Goal: Task Accomplishment & Management: Use online tool/utility

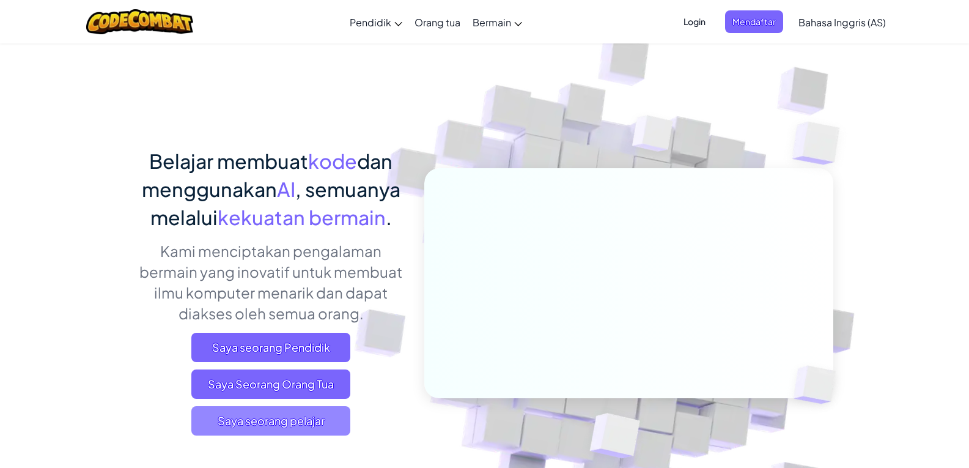
click at [245, 409] on span "Saya seorang pelajar" at bounding box center [270, 420] width 159 height 29
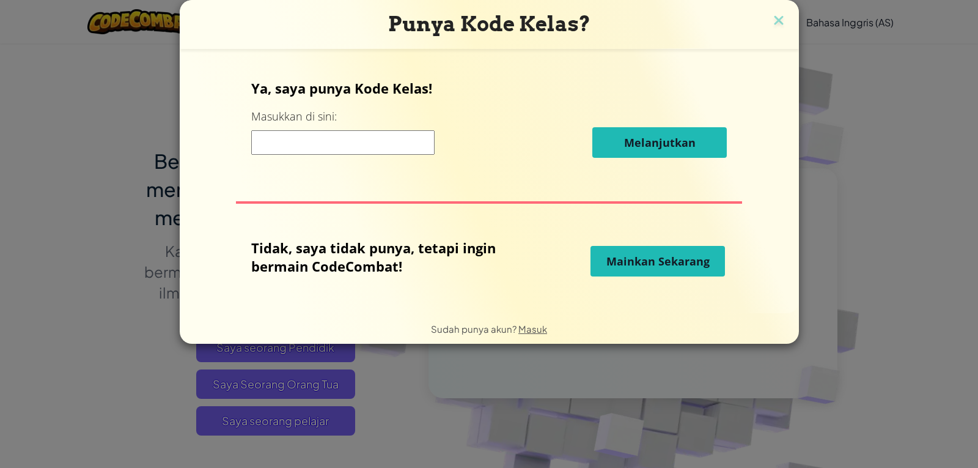
click at [714, 262] on button "Mainkan Sekarang" at bounding box center [657, 261] width 134 height 31
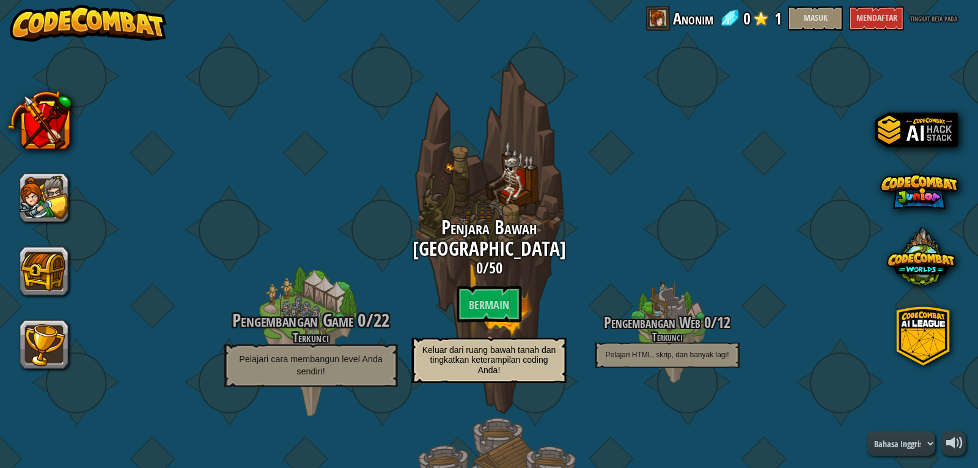
click at [301, 316] on font "Pengembangan Game" at bounding box center [292, 319] width 121 height 25
click at [333, 329] on font "Pengembangan Game" at bounding box center [292, 319] width 121 height 25
click at [337, 323] on font "Pengembangan Game" at bounding box center [292, 319] width 121 height 25
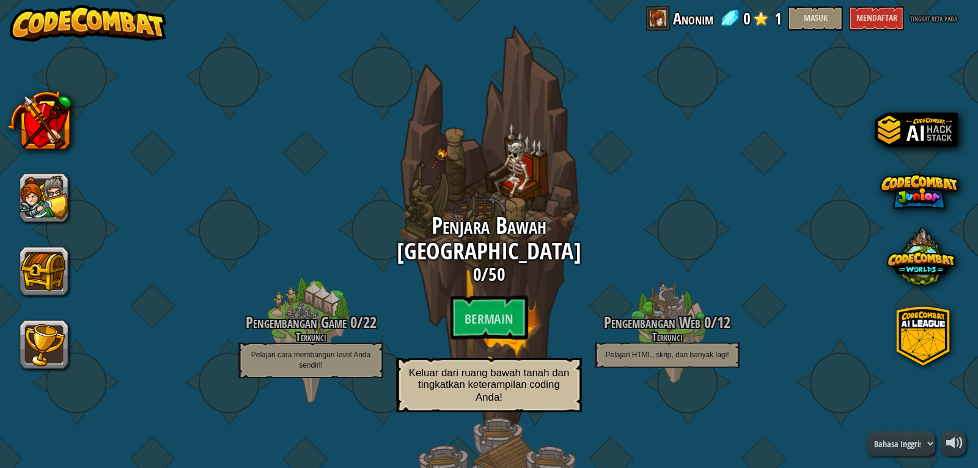
drag, startPoint x: 76, startPoint y: 282, endPoint x: 474, endPoint y: 87, distance: 443.7
click at [474, 87] on div "Penjara Bawah Tanah Kithgard 0 / 50 Bermain Keluar dari ruang bawah tanah dan t…" at bounding box center [489, 236] width 232 height 465
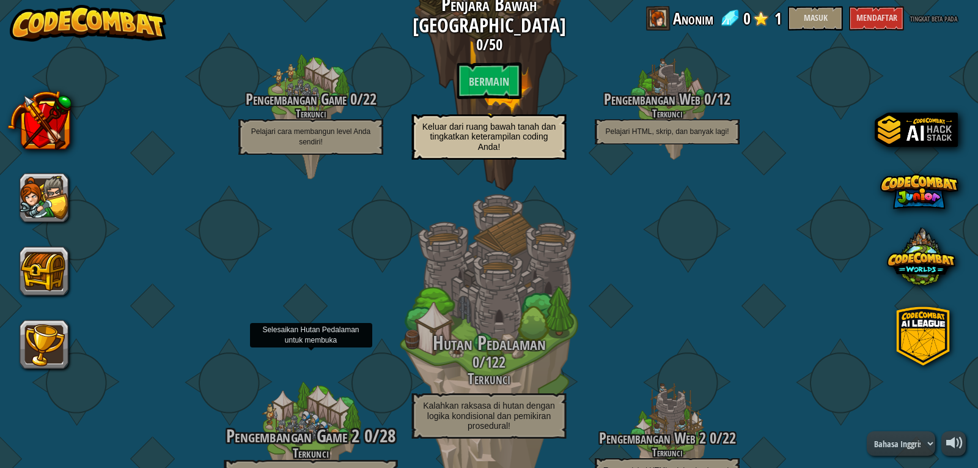
scroll to position [245, 0]
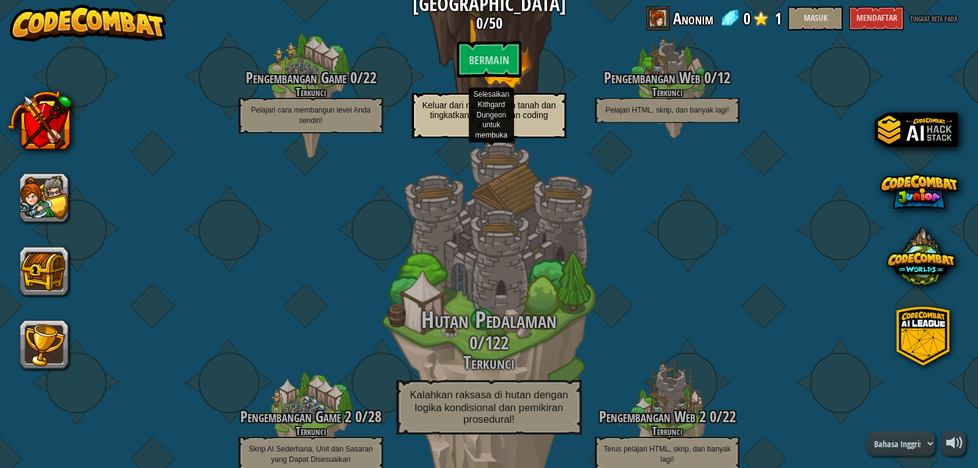
click at [531, 337] on h3 "0 / 122" at bounding box center [489, 343] width 232 height 20
click at [532, 336] on h3 "0 / 122" at bounding box center [489, 343] width 232 height 20
click at [525, 285] on div "Hutan Pedalaman 0 / 122 Terkunci Kalahkan raksasa di hutan dengan logika kondis…" at bounding box center [489, 330] width 232 height 465
click at [528, 279] on div "Hutan Pedalaman 0 / 122 Terkunci Kalahkan raksasa di hutan dengan logika kondis…" at bounding box center [489, 330] width 232 height 465
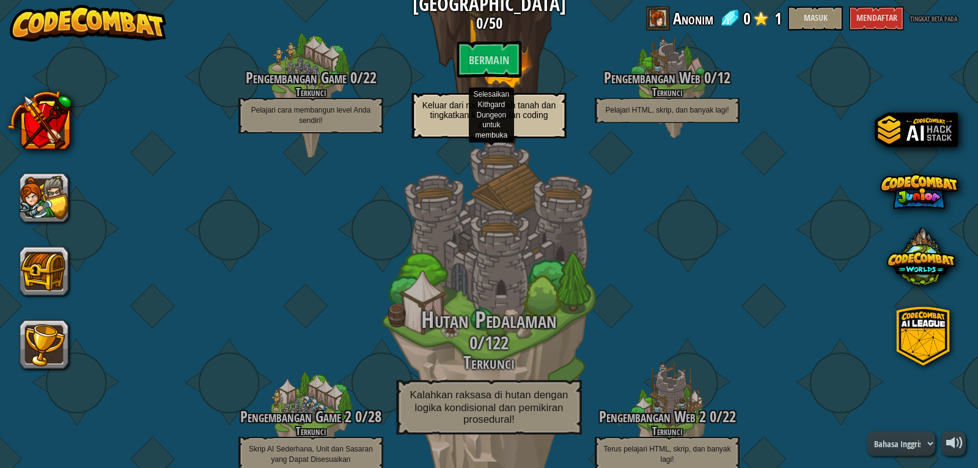
click at [547, 305] on div "Hutan Pedalaman 0 / 122 Terkunci Kalahkan raksasa di hutan dengan logika kondis…" at bounding box center [489, 330] width 232 height 465
click at [547, 300] on div "Hutan Pedalaman 0 / 122 Terkunci Kalahkan raksasa di hutan dengan logika kondis…" at bounding box center [489, 330] width 232 height 465
click at [528, 264] on div "Hutan Pedalaman 0 / 122 Terkunci Kalahkan raksasa di hutan dengan logika kondis…" at bounding box center [489, 330] width 232 height 465
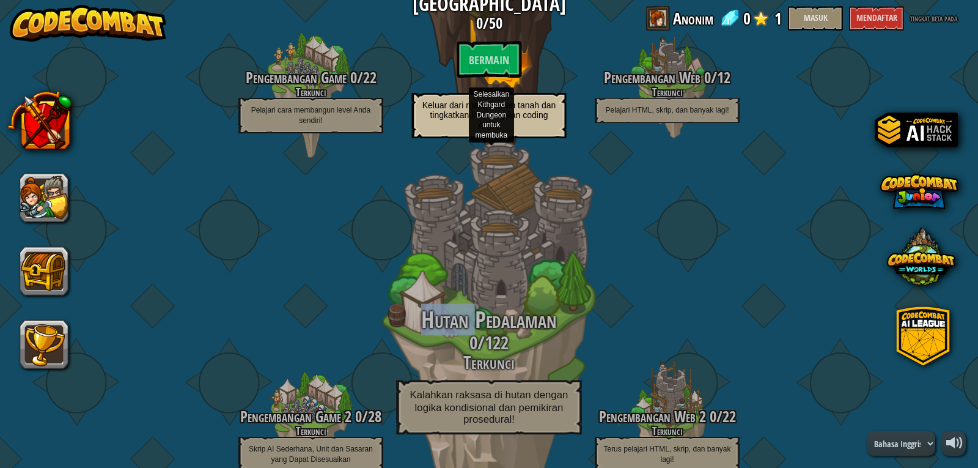
click at [528, 264] on div "Hutan Pedalaman 0 / 122 Terkunci Kalahkan raksasa di hutan dengan logika kondis…" at bounding box center [489, 330] width 232 height 465
drag, startPoint x: 528, startPoint y: 264, endPoint x: 520, endPoint y: 247, distance: 19.1
click at [528, 264] on div "Hutan Pedalaman 0 / 122 Terkunci Kalahkan raksasa di hutan dengan logika kondis…" at bounding box center [489, 330] width 232 height 465
click at [505, 211] on div "Hutan Pedalaman 0 / 122 Terkunci Kalahkan raksasa di hutan dengan logika kondis…" at bounding box center [489, 330] width 232 height 465
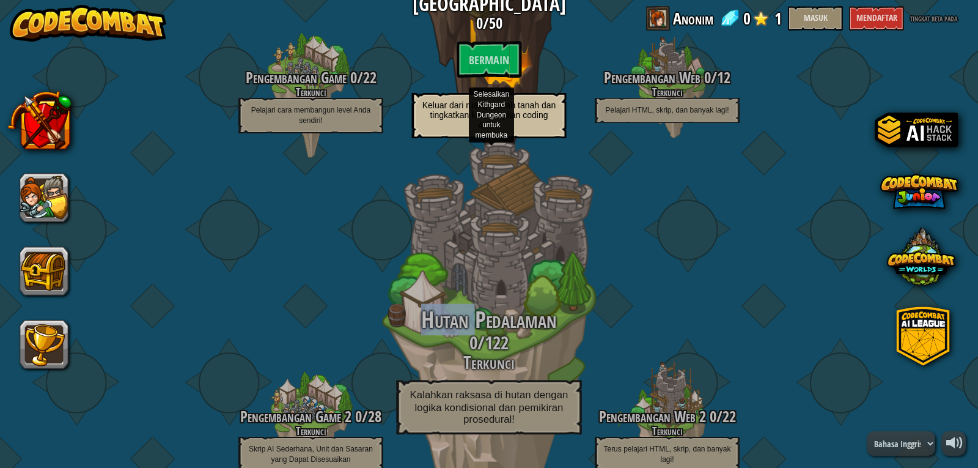
click at [505, 211] on div "Hutan Pedalaman 0 / 122 Terkunci Kalahkan raksasa di hutan dengan logika kondis…" at bounding box center [489, 330] width 232 height 465
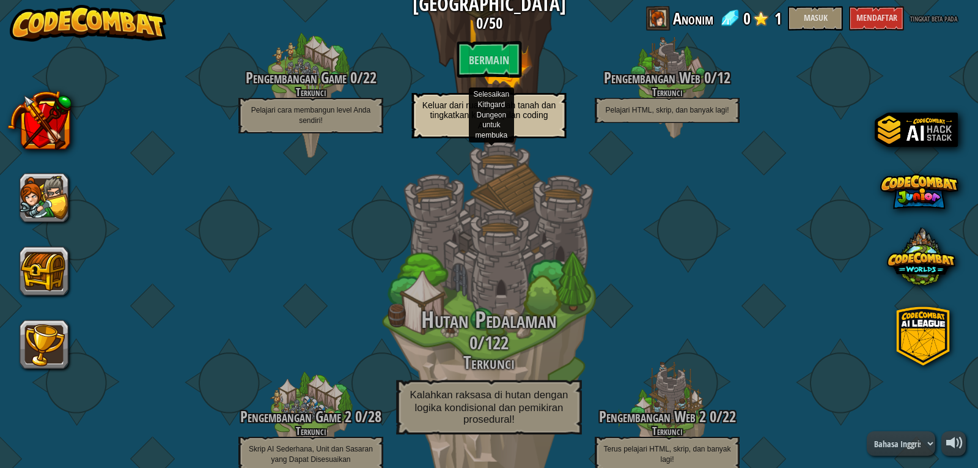
click at [504, 224] on div "Hutan Pedalaman 0 / 122 Terkunci Kalahkan raksasa di hutan dengan logika kondis…" at bounding box center [489, 330] width 232 height 465
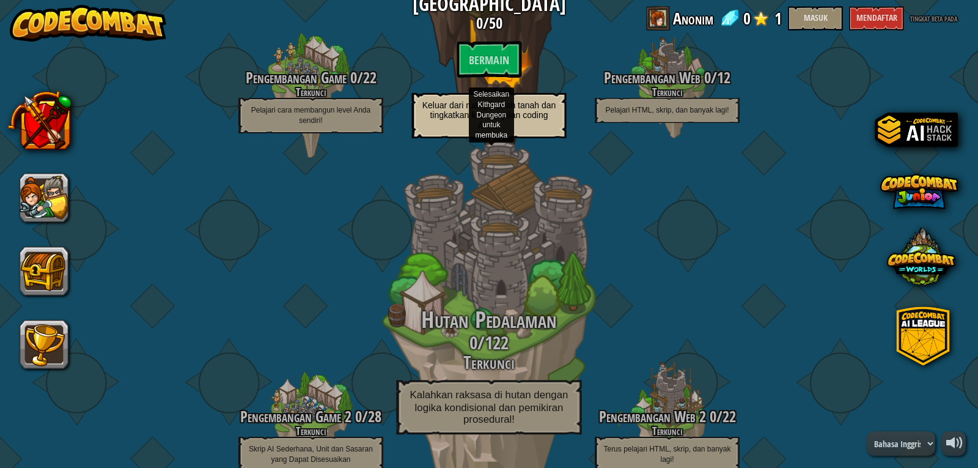
click at [491, 180] on div "Hutan Pedalaman 0 / 122 Terkunci Kalahkan raksasa di hutan dengan logika kondis…" at bounding box center [489, 330] width 232 height 465
click at [502, 222] on div "Hutan Pedalaman 0 / 122 Terkunci Kalahkan raksasa di hutan dengan logika kondis…" at bounding box center [489, 330] width 232 height 465
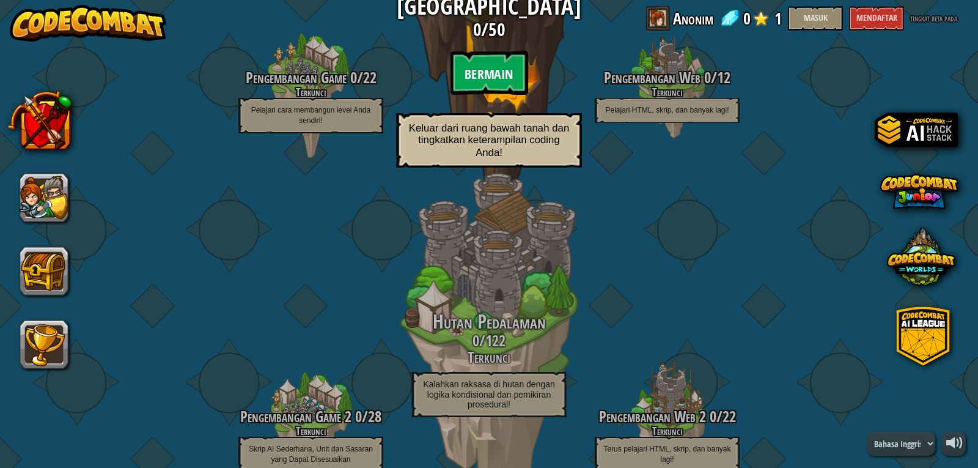
click at [481, 68] on font "Bermain" at bounding box center [489, 74] width 48 height 18
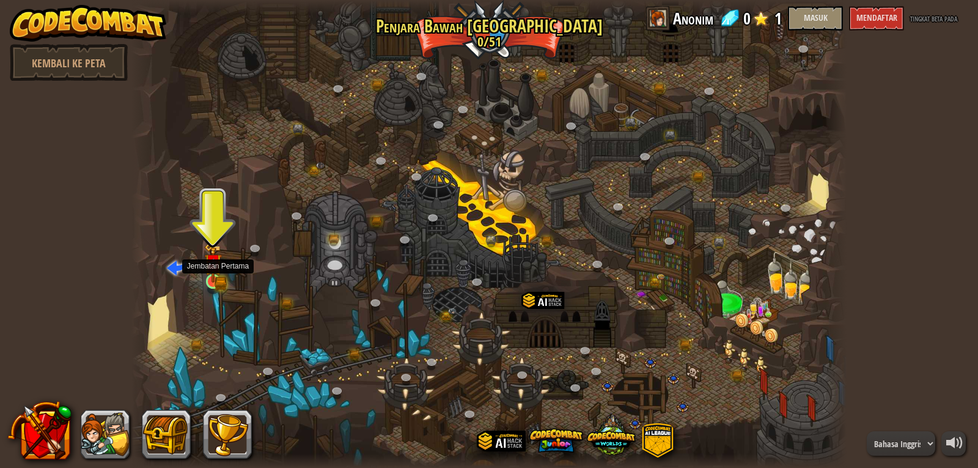
click at [215, 282] on img at bounding box center [213, 263] width 18 height 40
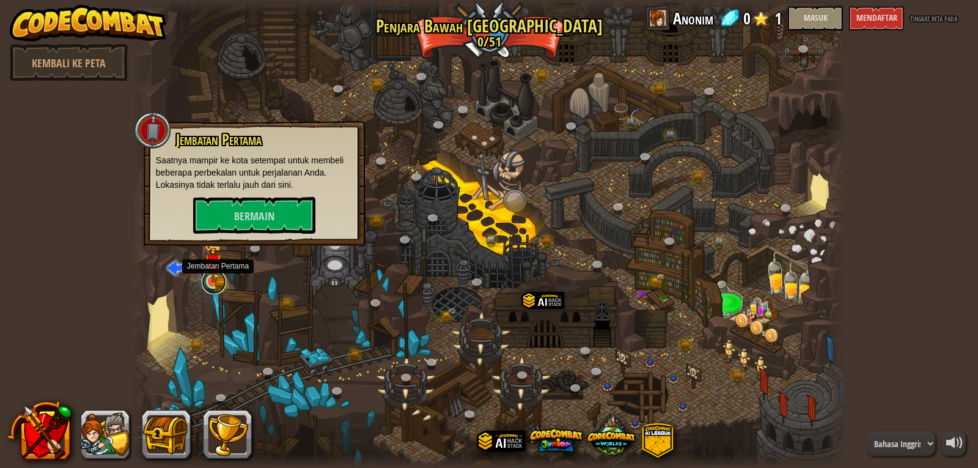
click at [217, 282] on link at bounding box center [214, 282] width 24 height 24
click at [245, 213] on font "Bermain" at bounding box center [254, 216] width 40 height 15
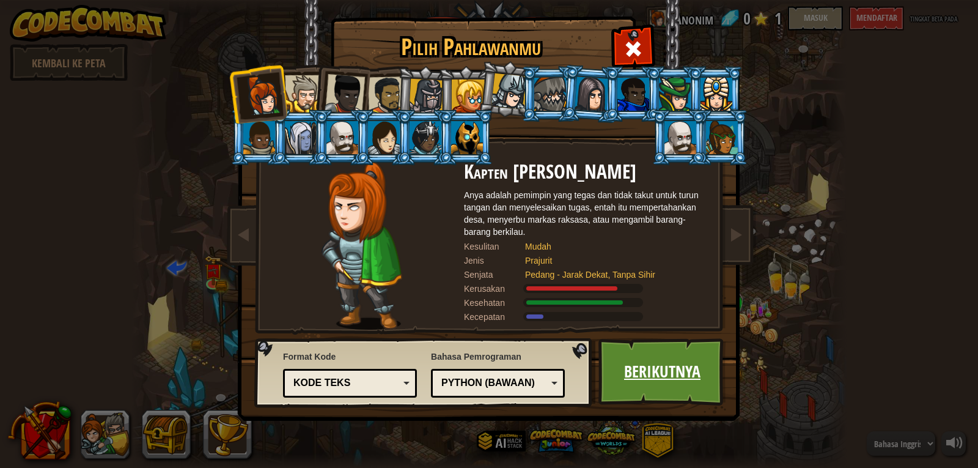
click at [619, 343] on link "Berikutnya" at bounding box center [662, 371] width 128 height 67
click at [619, 1] on body "didukung oleh Kembali ke Peta Twisted Canyon (Terkunci) Tantangan: kumpulkan em…" at bounding box center [489, 0] width 978 height 1
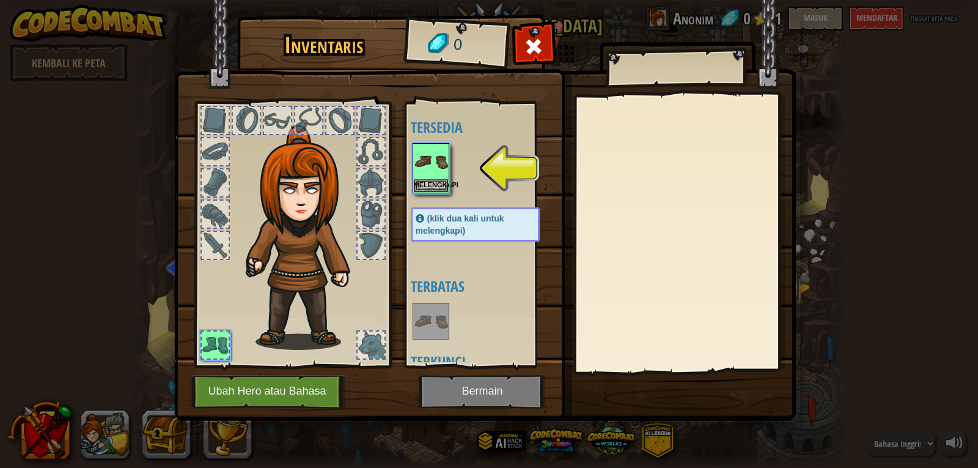
click at [421, 202] on div "Tersedia Melengkapi (klik dua kali untuk melengkapi) Terbatas Terkunci" at bounding box center [487, 234] width 153 height 255
click at [430, 197] on div "Tersedia Melengkapi (klik dua kali untuk melengkapi) Terbatas Terkunci" at bounding box center [487, 234] width 153 height 255
click at [435, 192] on div "Melengkapi" at bounding box center [431, 168] width 37 height 50
click at [436, 191] on button "Melengkapi" at bounding box center [431, 184] width 34 height 13
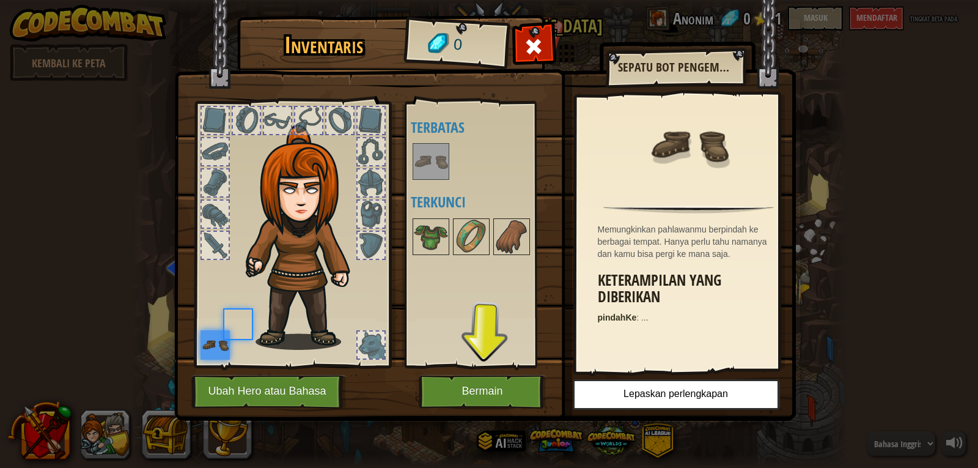
drag, startPoint x: 436, startPoint y: 191, endPoint x: 475, endPoint y: 190, distance: 39.1
click at [454, 190] on div "Tersedia Melengkapi (klik dua kali untuk melengkapi) Terbatas Terkunci" at bounding box center [487, 234] width 153 height 255
click at [548, 315] on div "Tersedia Melengkapi (klik dua kali untuk melengkapi) Terbatas Terkunci" at bounding box center [480, 234] width 150 height 266
click at [526, 381] on button "Bermain" at bounding box center [483, 392] width 128 height 34
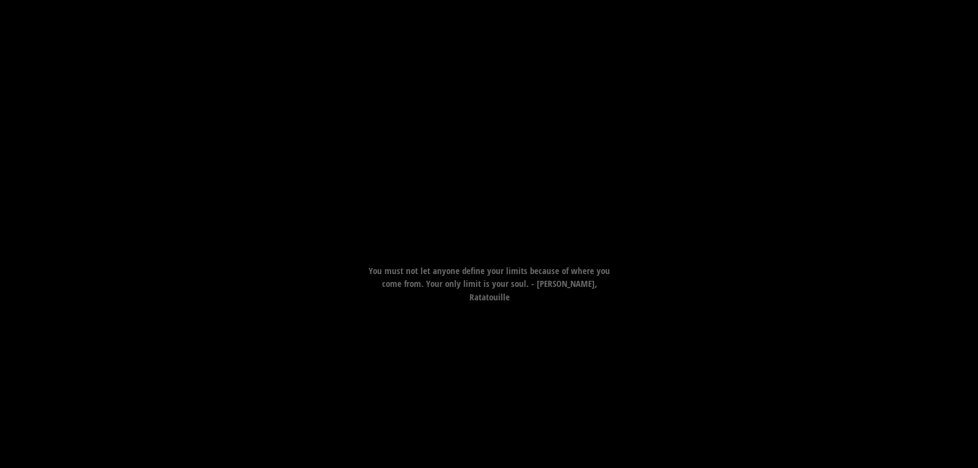
click at [539, 377] on div "Goal Move to the bridge (point 3). Start Level Error loading from server. Try r…" at bounding box center [489, 234] width 978 height 468
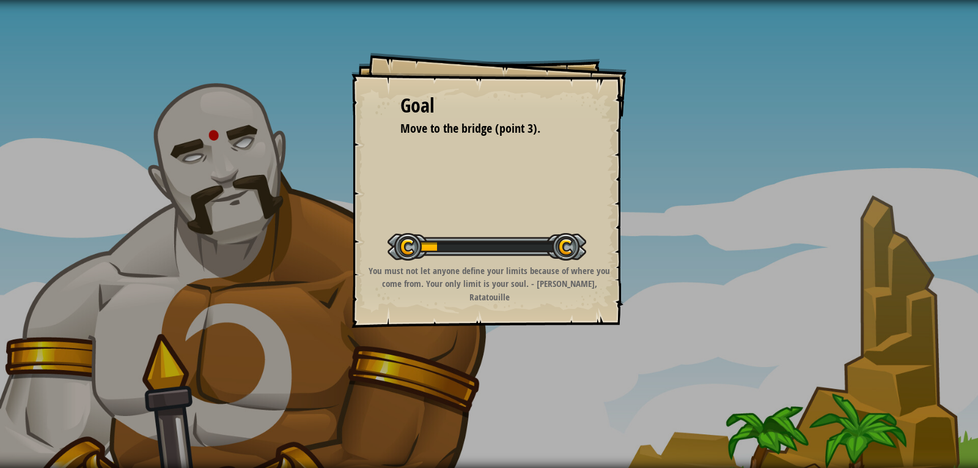
drag, startPoint x: 531, startPoint y: 380, endPoint x: 539, endPoint y: 377, distance: 8.8
click at [539, 377] on div "Goal Move to the bridge (point 3). Start Level Error loading from server. Try r…" at bounding box center [489, 234] width 978 height 468
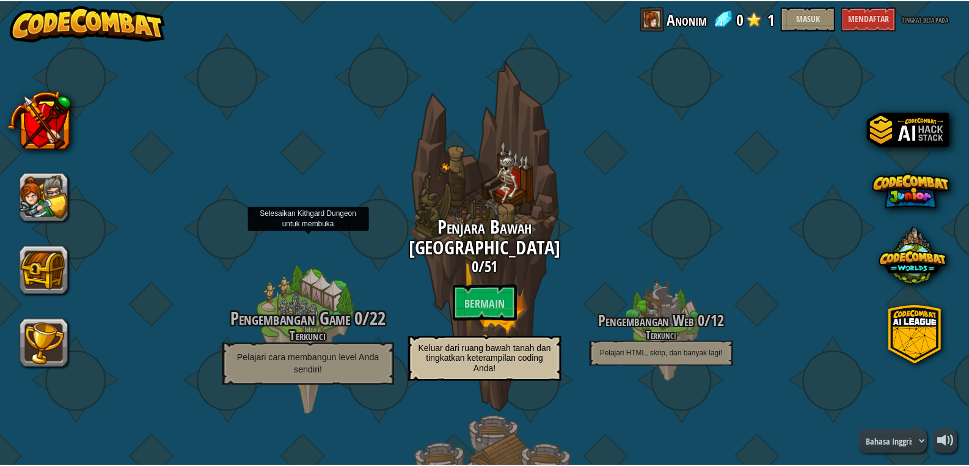
scroll to position [306, 0]
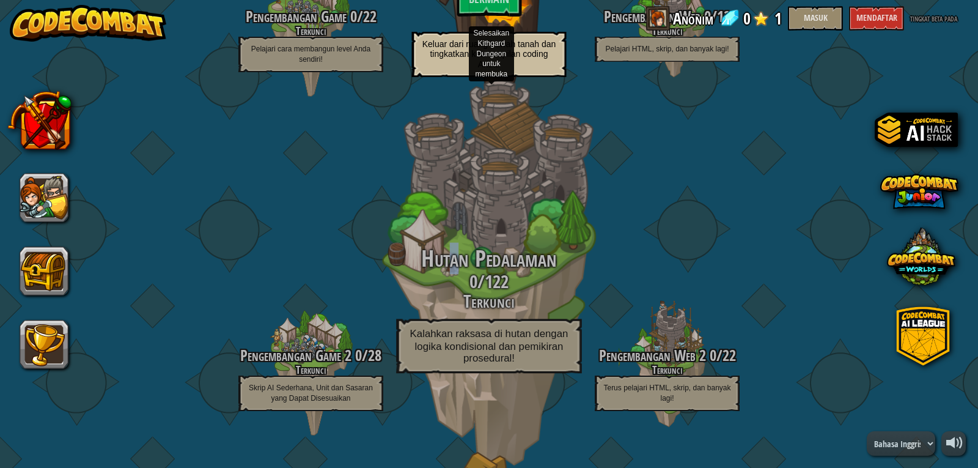
drag, startPoint x: 451, startPoint y: 256, endPoint x: 445, endPoint y: 246, distance: 11.0
click at [445, 246] on font "Hutan Pedalaman" at bounding box center [489, 259] width 136 height 32
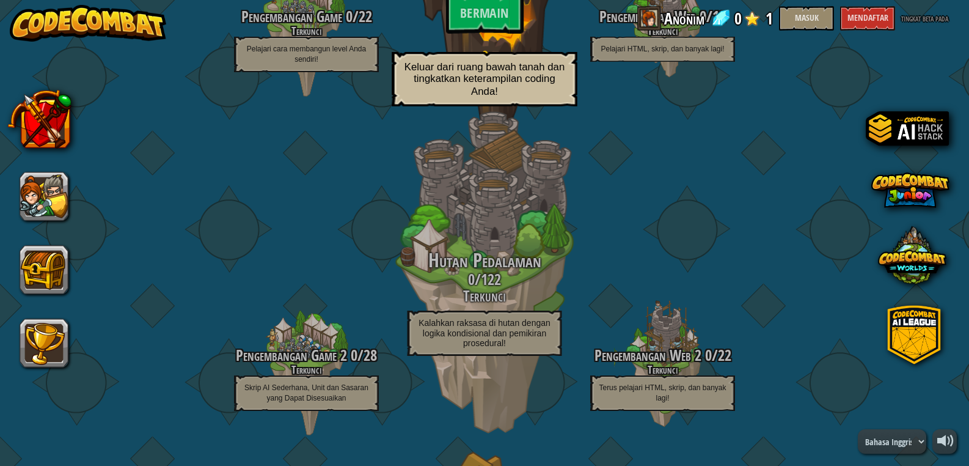
scroll to position [245, 0]
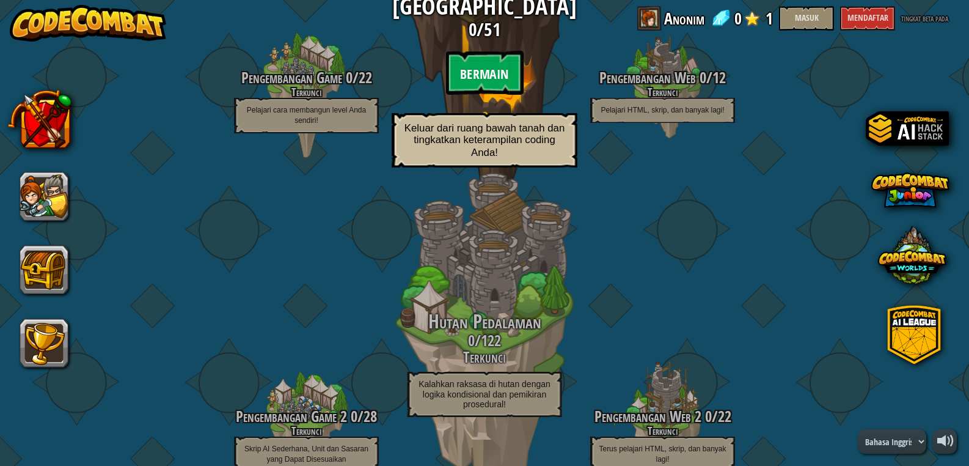
click at [481, 64] on font "Bermain" at bounding box center [484, 73] width 48 height 18
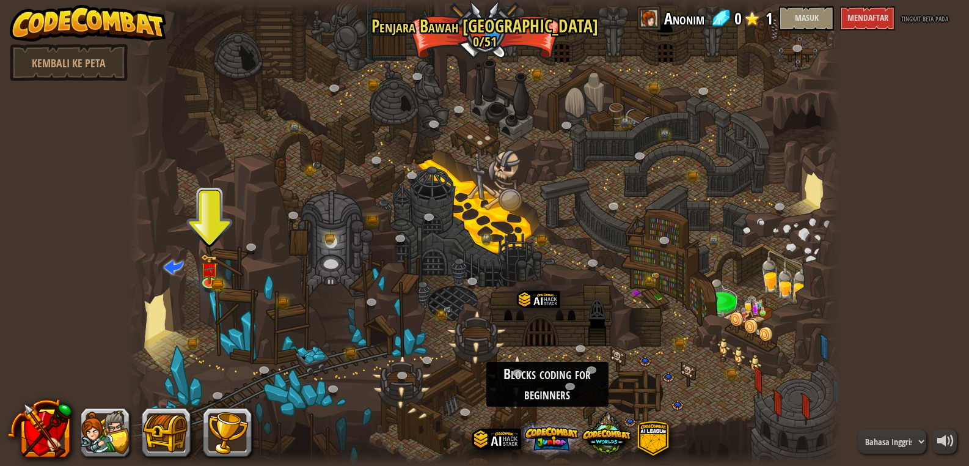
click at [544, 444] on span at bounding box center [552, 438] width 54 height 54
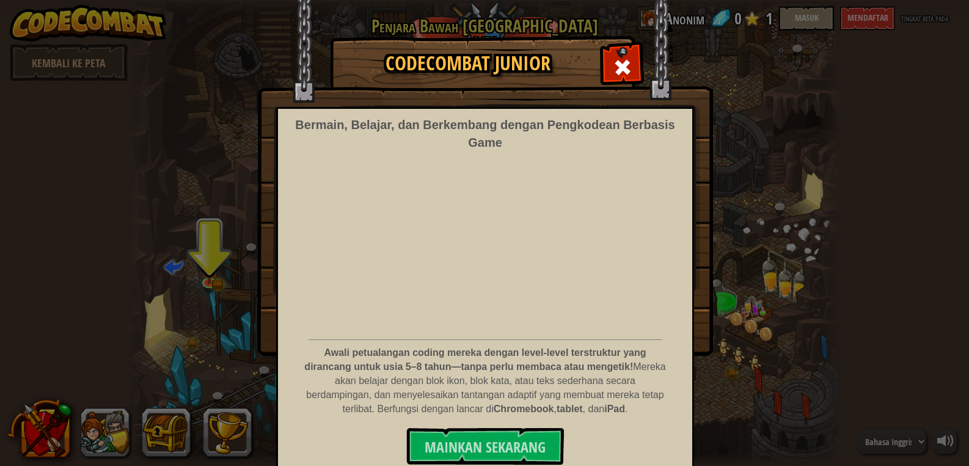
click at [622, 38] on div "CodeCombat Junior Bermain, Belajar, dan Berkembang dengan Pengkodean Berbasis G…" at bounding box center [485, 37] width 456 height 1
click at [622, 45] on img at bounding box center [485, 178] width 456 height 356
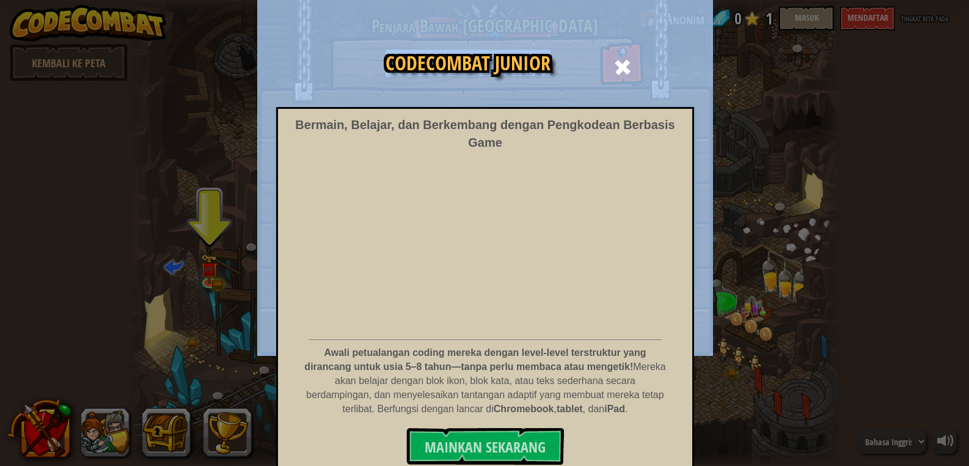
click at [622, 45] on img at bounding box center [485, 178] width 456 height 356
click at [618, 50] on div at bounding box center [622, 65] width 39 height 39
click at [618, 50] on div at bounding box center [484, 233] width 713 height 466
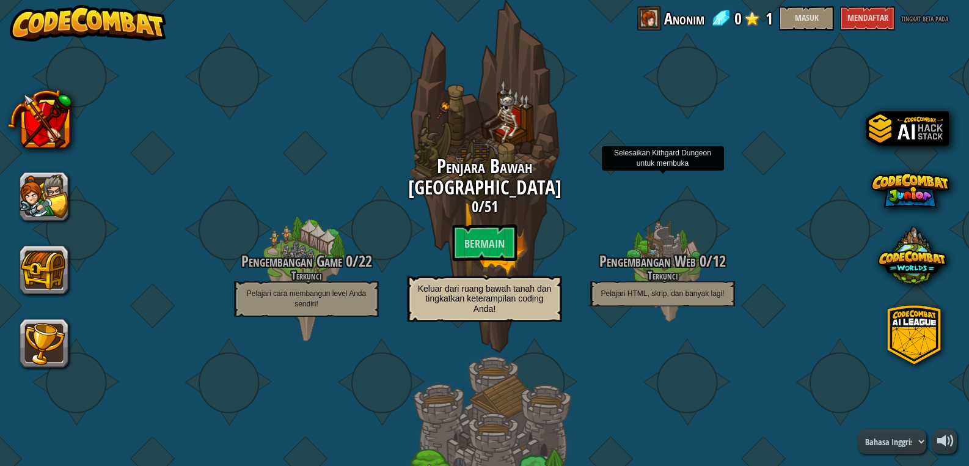
scroll to position [122, 0]
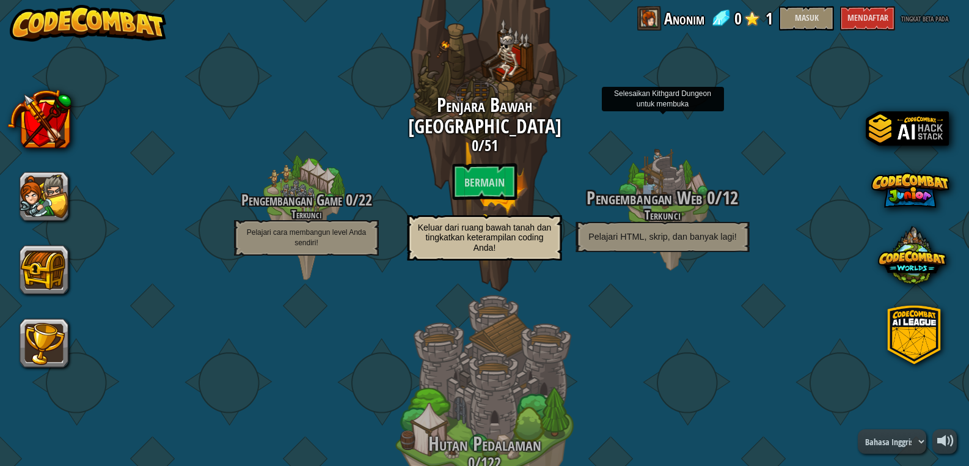
click at [636, 178] on div "Pengembangan Web 0 / 12 Terkunci Pelajari HTML, skrip, dan banyak lagi!" at bounding box center [662, 211] width 232 height 232
drag, startPoint x: 635, startPoint y: 178, endPoint x: 644, endPoint y: 178, distance: 8.6
click at [636, 178] on div at bounding box center [663, 211] width 116 height 232
click at [676, 180] on div at bounding box center [663, 211] width 116 height 232
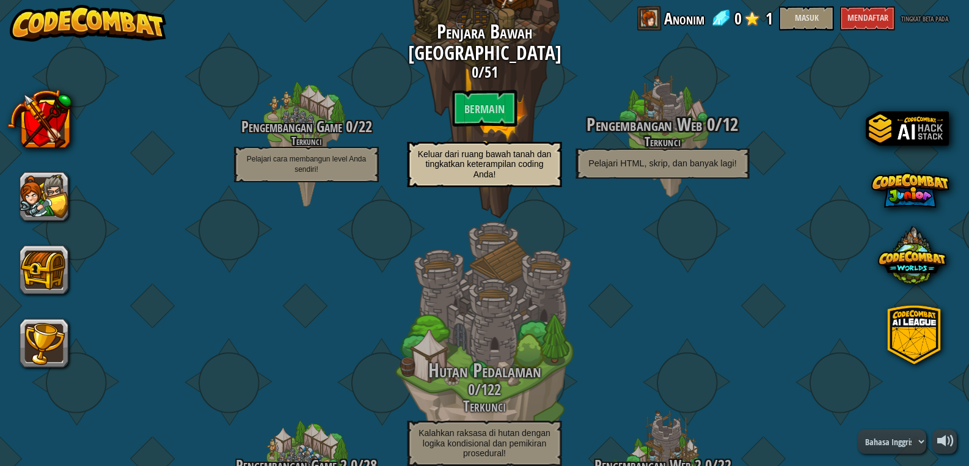
scroll to position [183, 0]
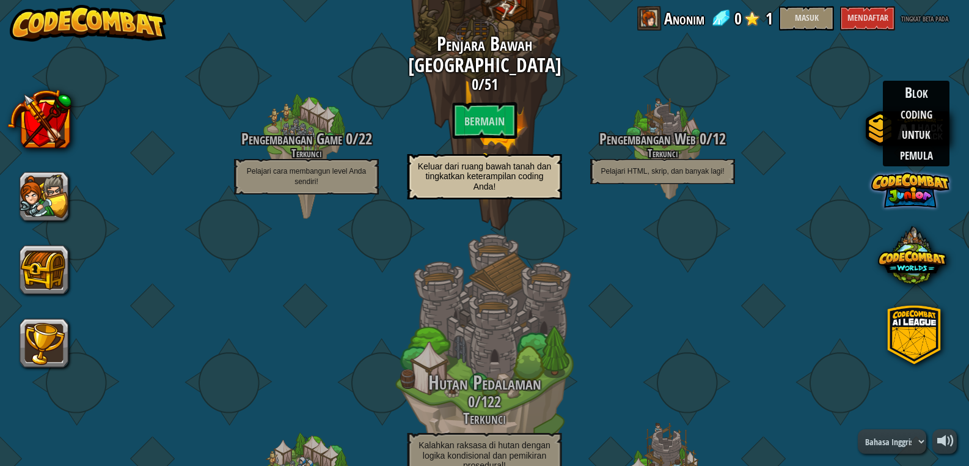
click at [913, 183] on span at bounding box center [911, 190] width 78 height 78
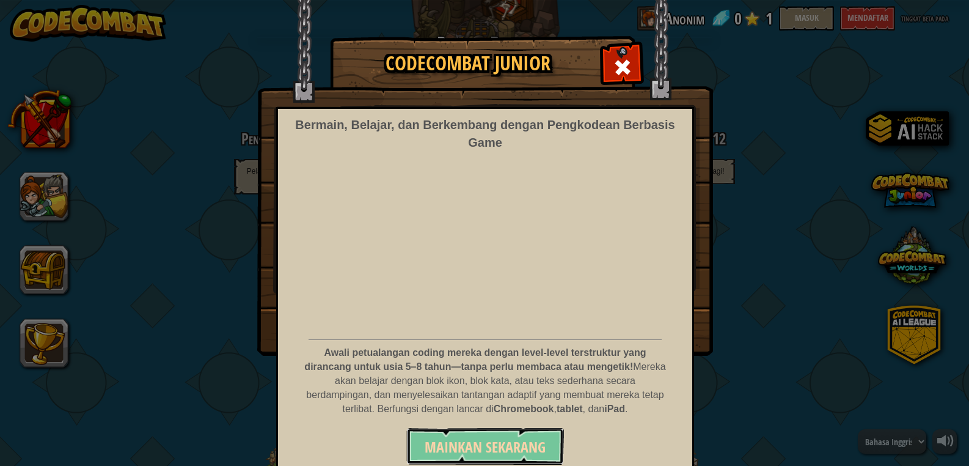
click at [535, 448] on font "Mainkan Sekarang" at bounding box center [485, 447] width 121 height 20
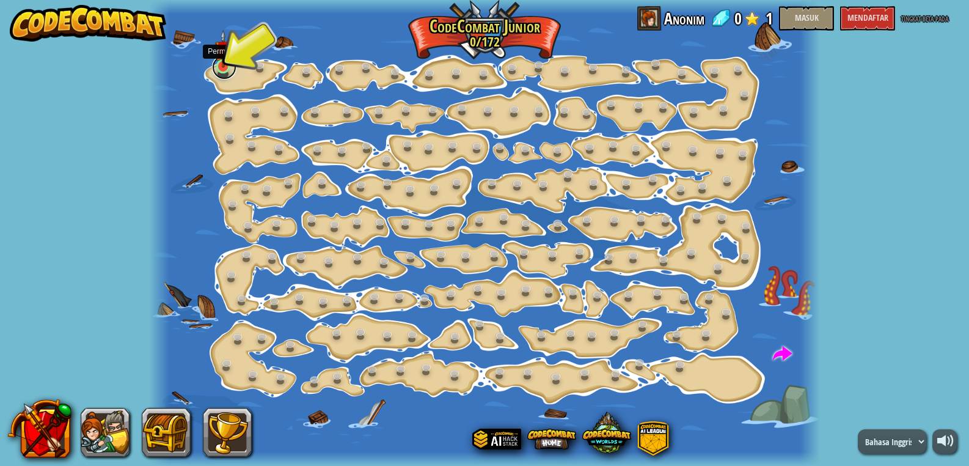
click at [214, 64] on link at bounding box center [224, 67] width 24 height 24
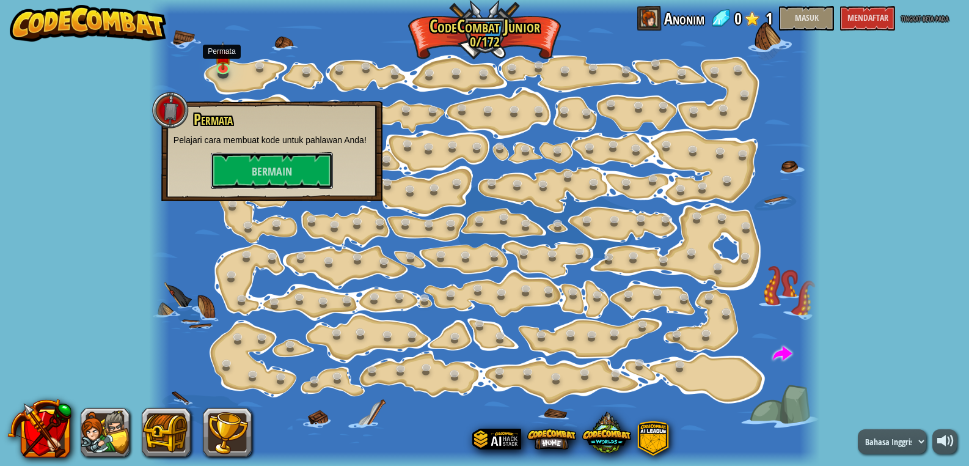
drag, startPoint x: 312, startPoint y: 163, endPoint x: 285, endPoint y: 144, distance: 32.9
click at [309, 162] on button "Bermain" at bounding box center [272, 170] width 122 height 37
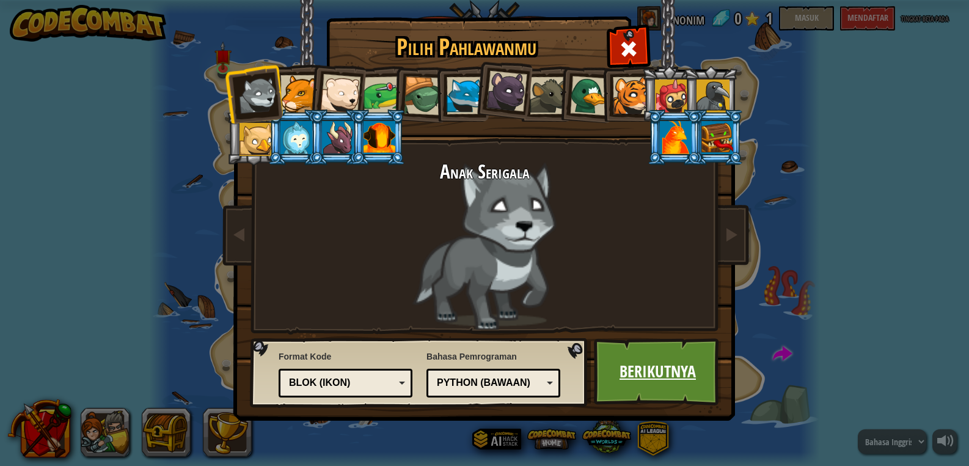
click at [690, 367] on font "Berikutnya" at bounding box center [658, 371] width 76 height 22
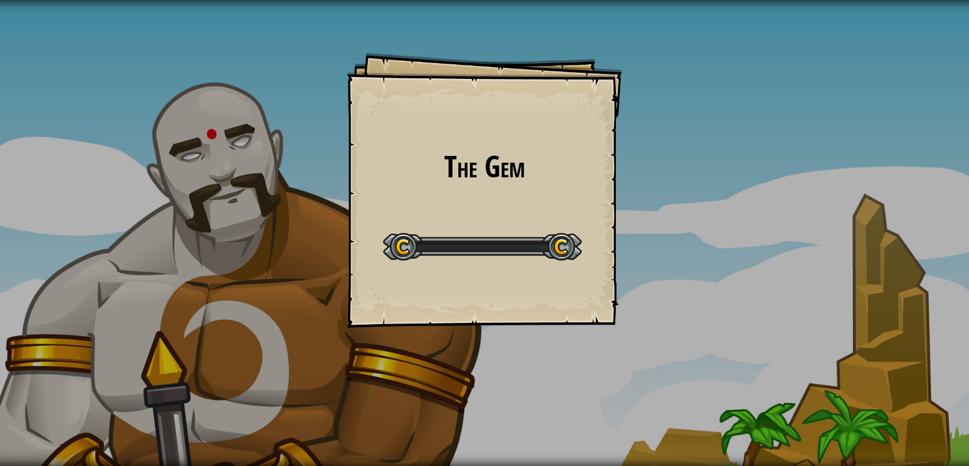
click at [691, 366] on div "The Gem Goals Start Level Error loading from server. Try refreshing the page. Y…" at bounding box center [484, 233] width 969 height 466
click at [691, 366] on div "Permata Sasaran Tingkat Awal Terjadi kesalahan saat memuat dari server. Coba se…" at bounding box center [484, 233] width 969 height 466
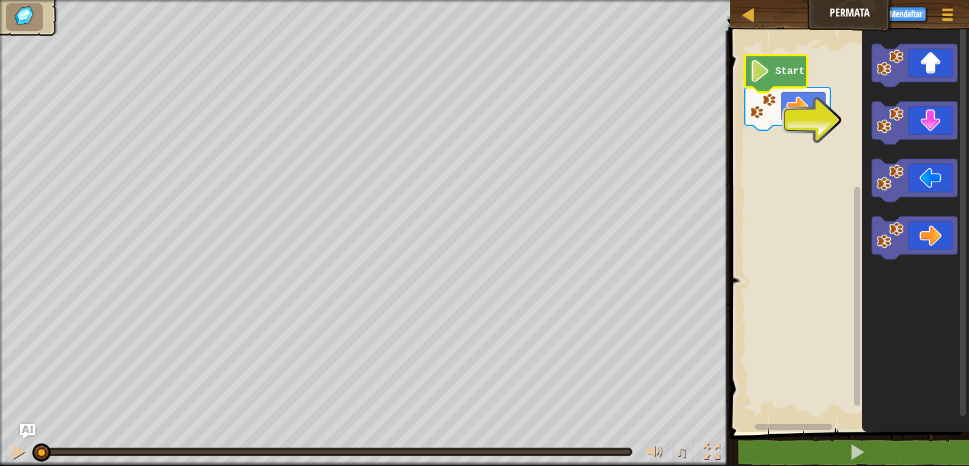
click at [796, 67] on icon "Ruang Kerja Blockly" at bounding box center [776, 73] width 62 height 37
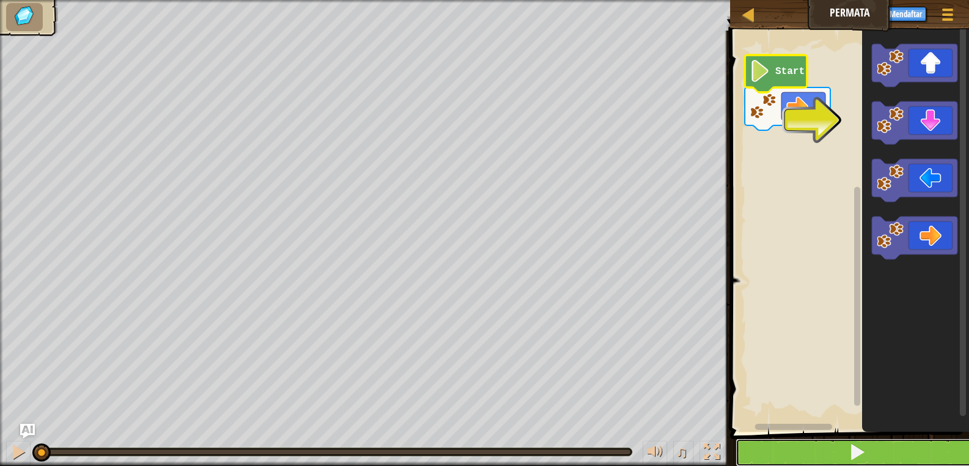
click at [894, 441] on button at bounding box center [857, 452] width 243 height 28
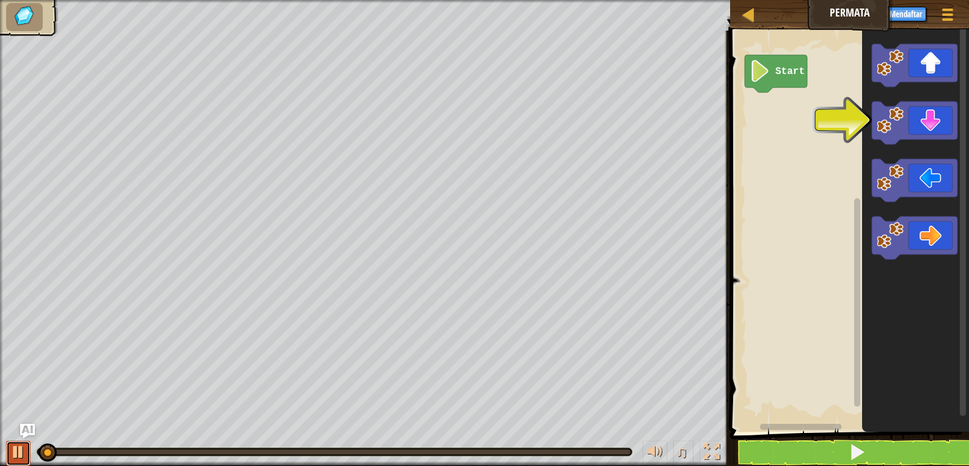
click at [25, 449] on div at bounding box center [18, 452] width 16 height 16
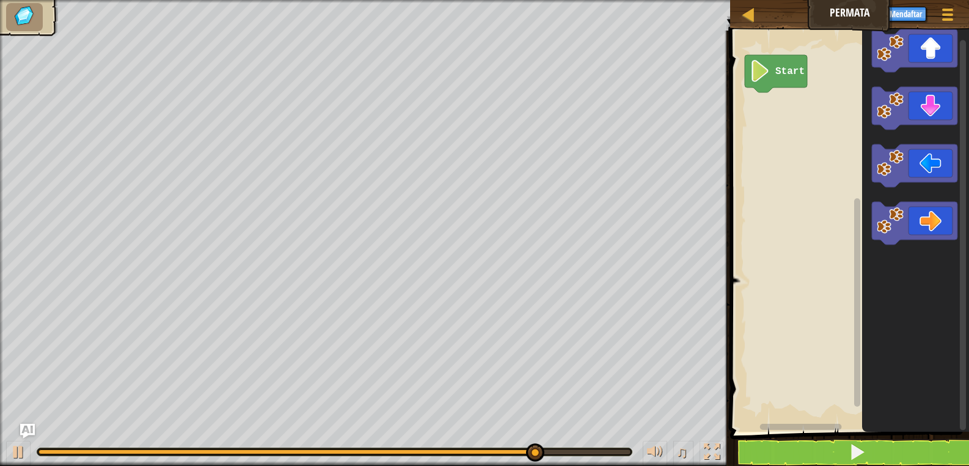
click at [806, 150] on div "Start" at bounding box center [848, 227] width 243 height 407
click at [806, 150] on rect "Ruang Kerja Blockly" at bounding box center [848, 227] width 243 height 407
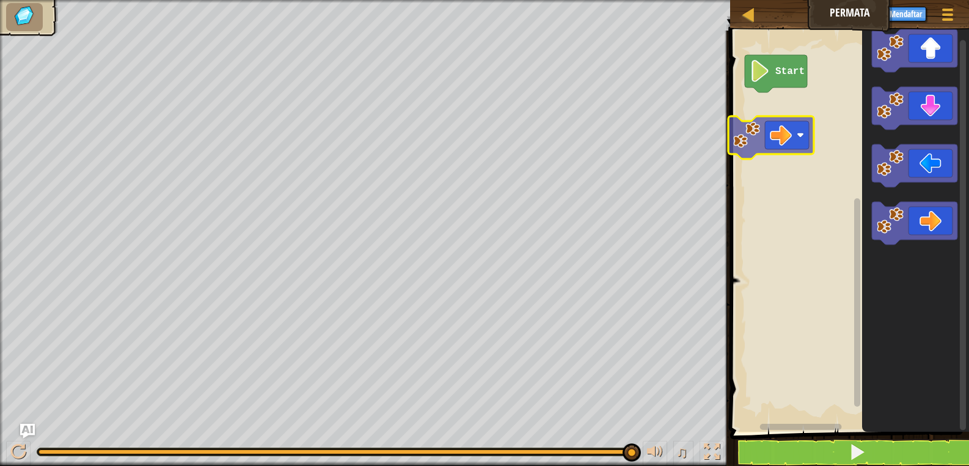
click at [798, 126] on div "Start" at bounding box center [848, 227] width 243 height 407
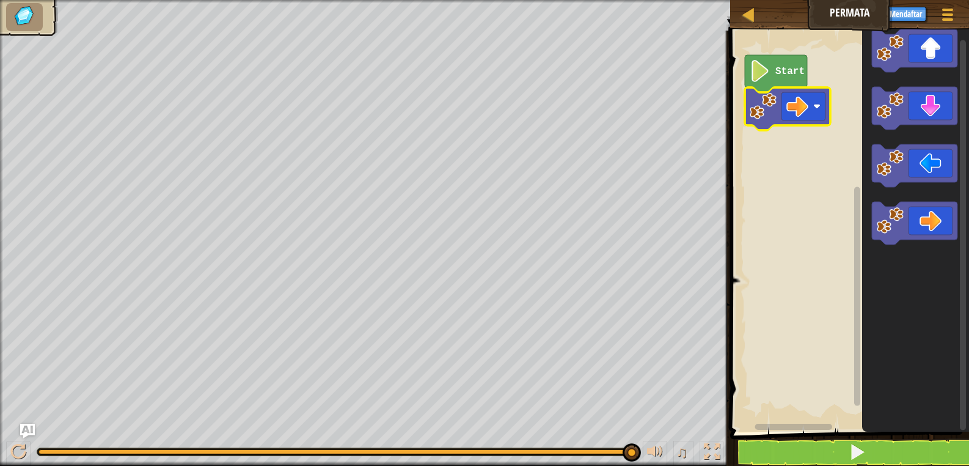
click at [803, 122] on icon "Ruang Kerja Blockly" at bounding box center [788, 108] width 86 height 43
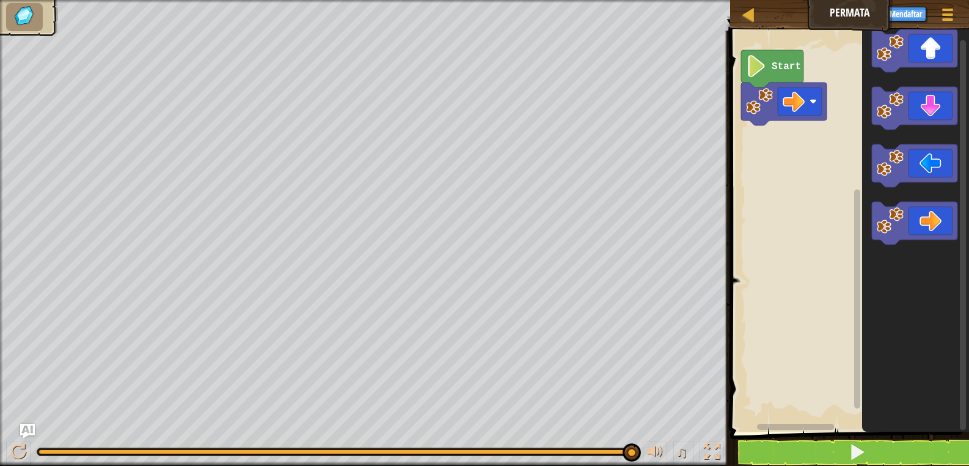
click at [809, 120] on rect "Ruang Kerja Blockly" at bounding box center [848, 227] width 243 height 407
click at [805, 117] on icon "Ruang Kerja Blockly" at bounding box center [783, 103] width 86 height 43
click at [806, 116] on icon "Ruang Kerja Blockly" at bounding box center [783, 103] width 86 height 43
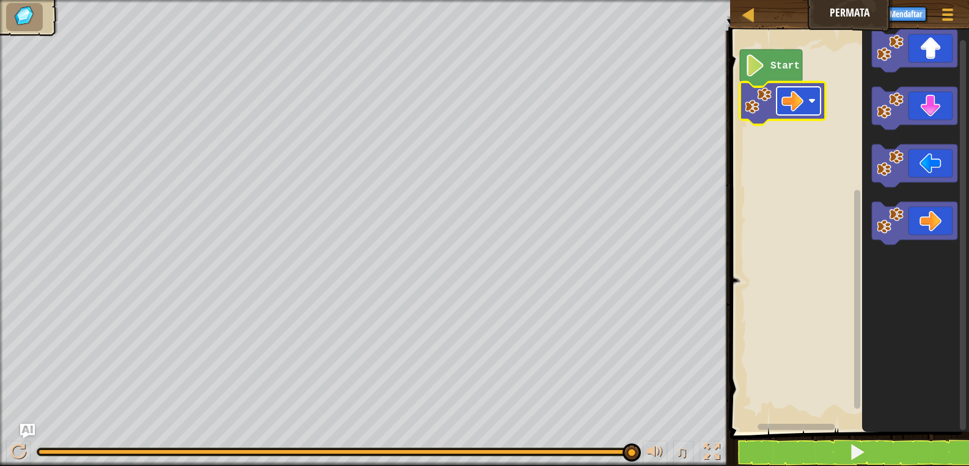
click at [803, 109] on image "Ruang Kerja Blockly" at bounding box center [793, 101] width 22 height 22
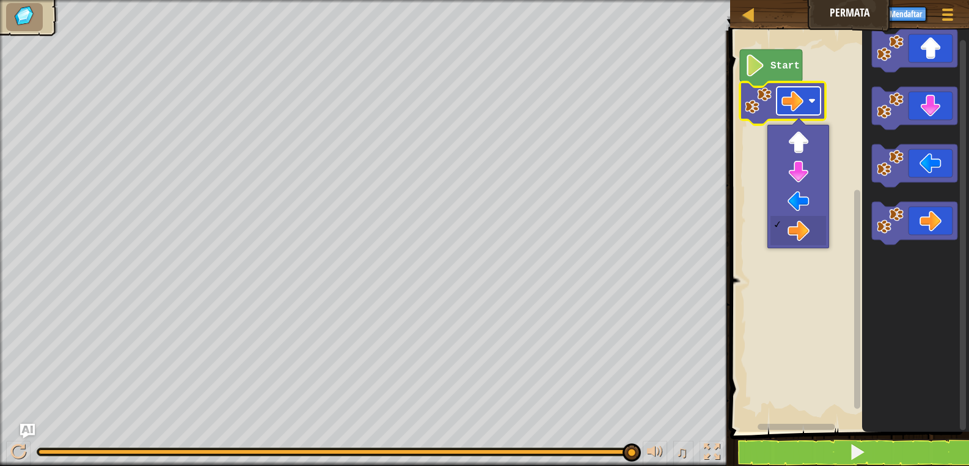
click at [803, 109] on image "Ruang Kerja Blockly" at bounding box center [793, 101] width 22 height 22
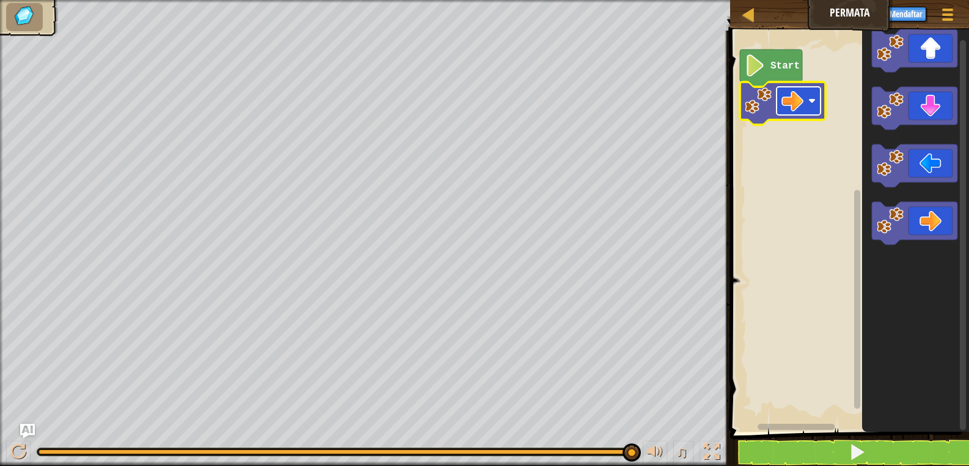
click at [803, 109] on image "Ruang Kerja Blockly" at bounding box center [793, 101] width 22 height 22
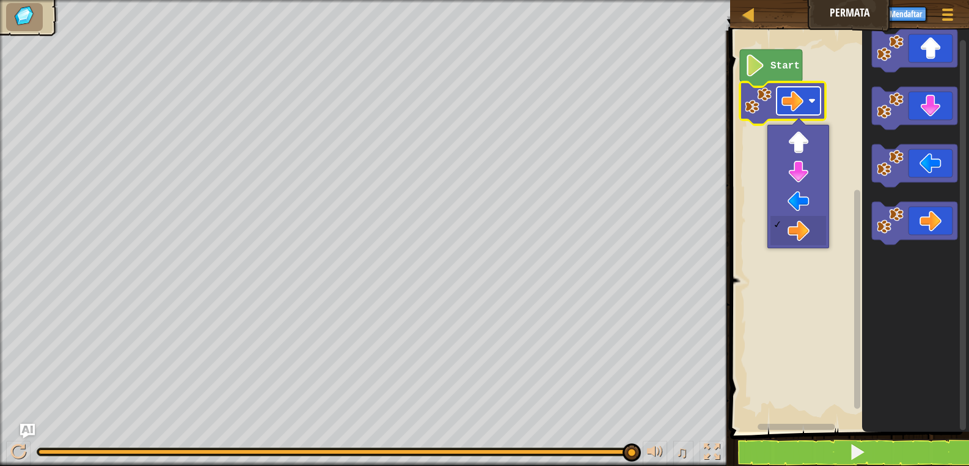
click at [801, 108] on image "Ruang Kerja Blockly" at bounding box center [793, 101] width 22 height 22
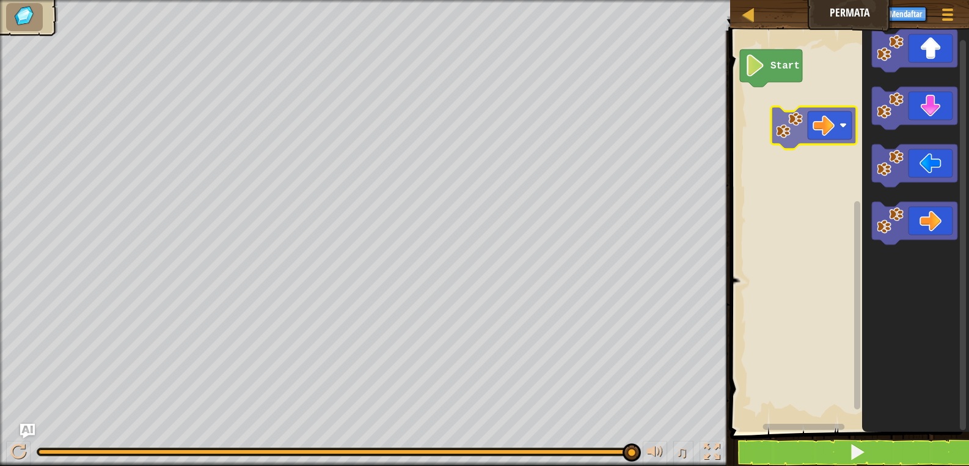
click at [799, 104] on div "Start" at bounding box center [848, 227] width 243 height 407
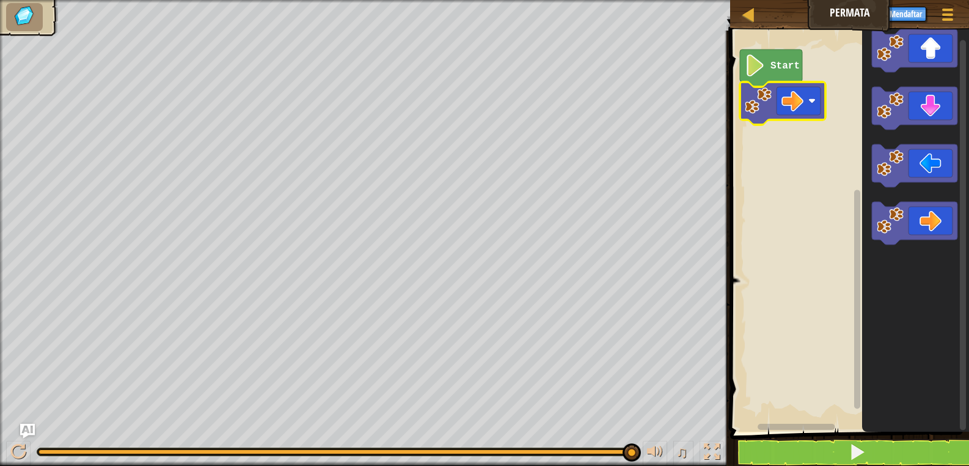
click at [799, 104] on image "Ruang Kerja Blockly" at bounding box center [793, 101] width 22 height 22
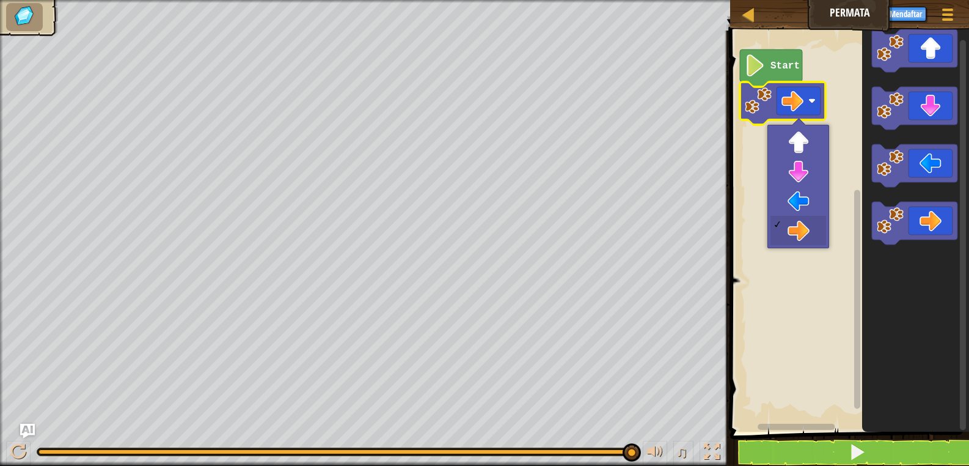
click at [799, 104] on image "Ruang Kerja Blockly" at bounding box center [793, 101] width 22 height 22
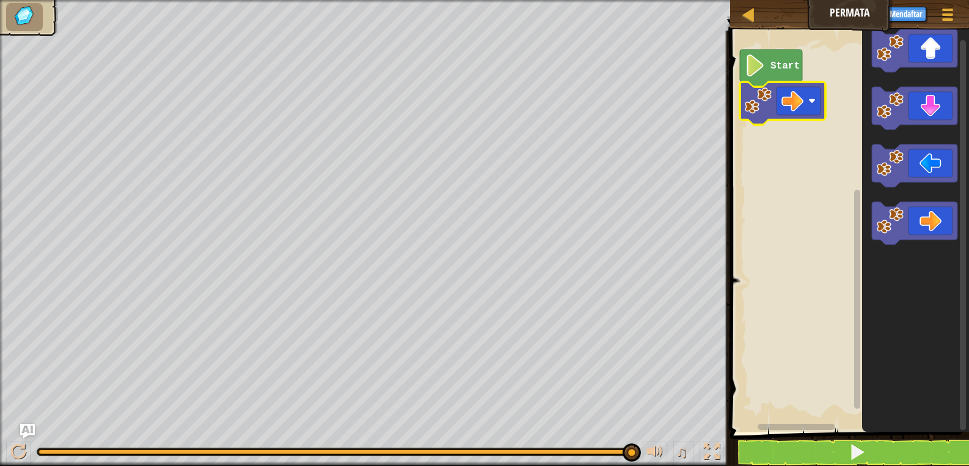
click at [799, 104] on image "Ruang Kerja Blockly" at bounding box center [793, 101] width 22 height 22
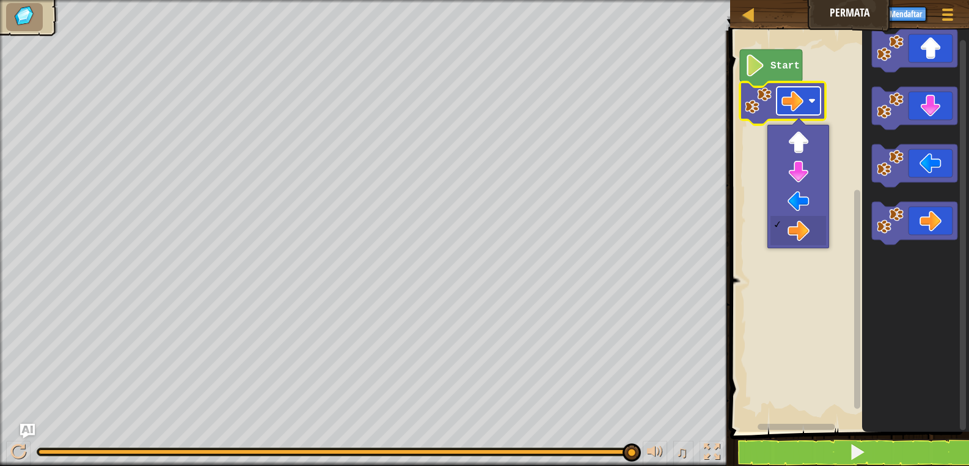
click at [809, 103] on rect "Ruang Kerja Blockly" at bounding box center [799, 101] width 44 height 28
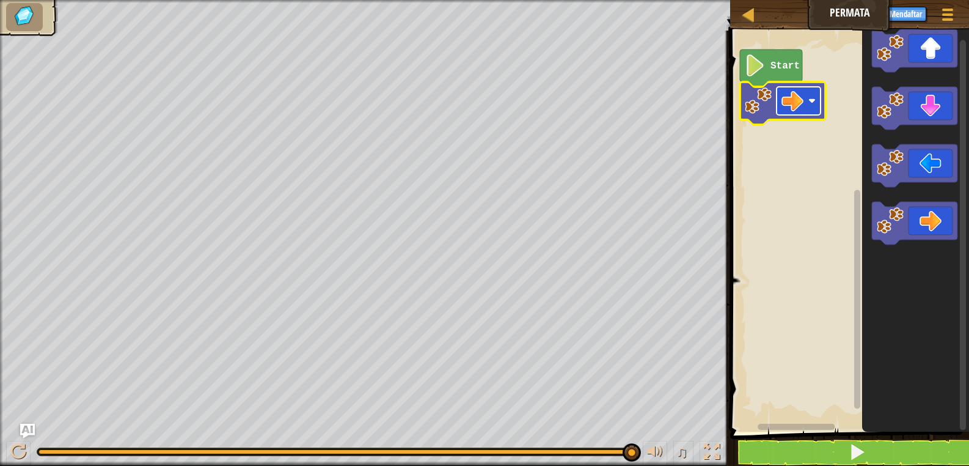
click at [809, 103] on rect "Ruang Kerja Blockly" at bounding box center [799, 101] width 44 height 28
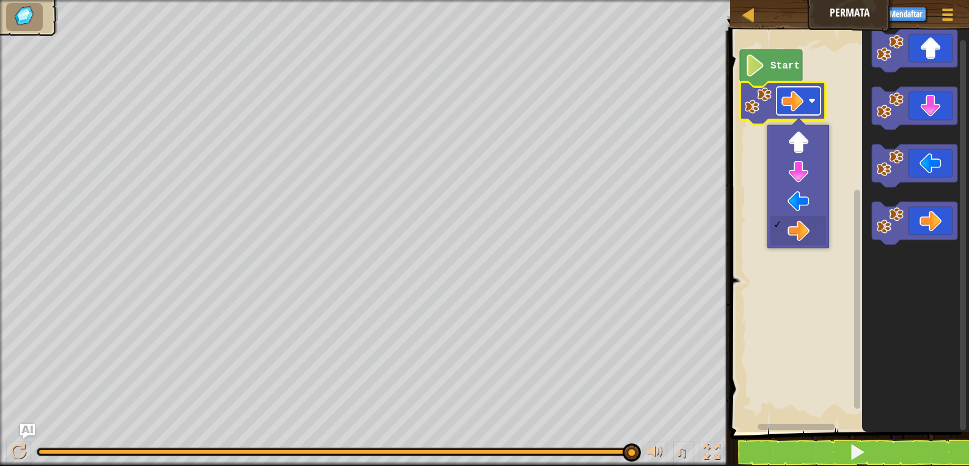
click at [809, 103] on rect "Ruang Kerja Blockly" at bounding box center [799, 101] width 44 height 28
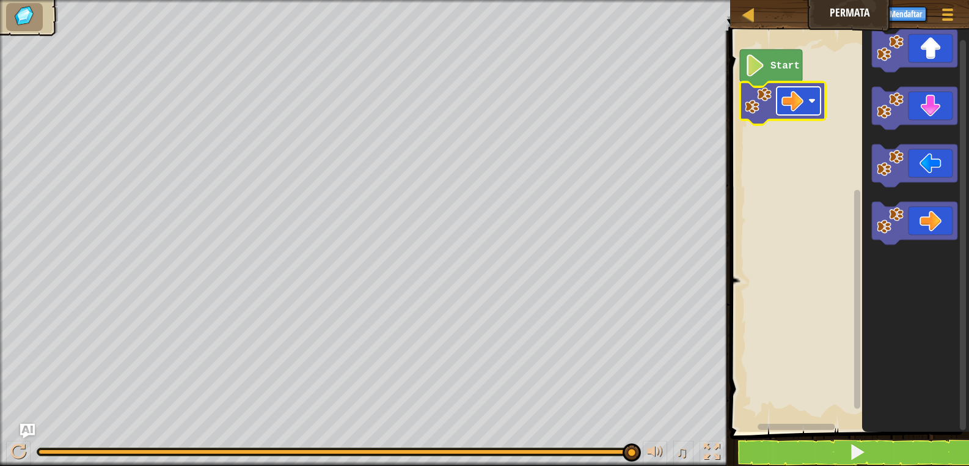
click at [809, 103] on rect "Ruang Kerja Blockly" at bounding box center [799, 101] width 44 height 28
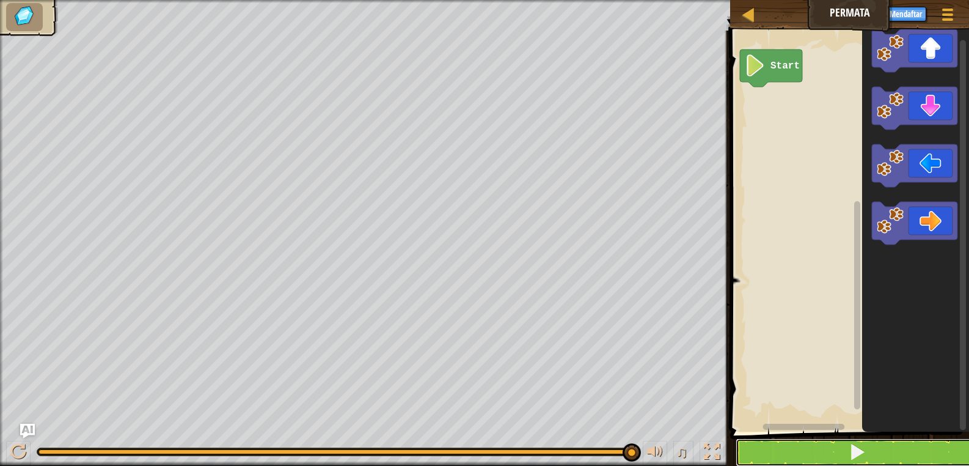
click at [805, 457] on button at bounding box center [857, 452] width 243 height 28
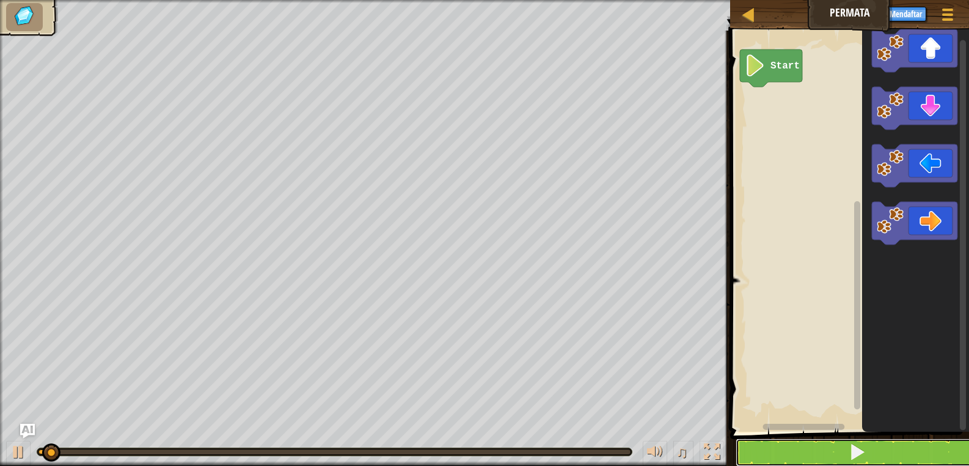
click at [808, 452] on button at bounding box center [857, 452] width 243 height 28
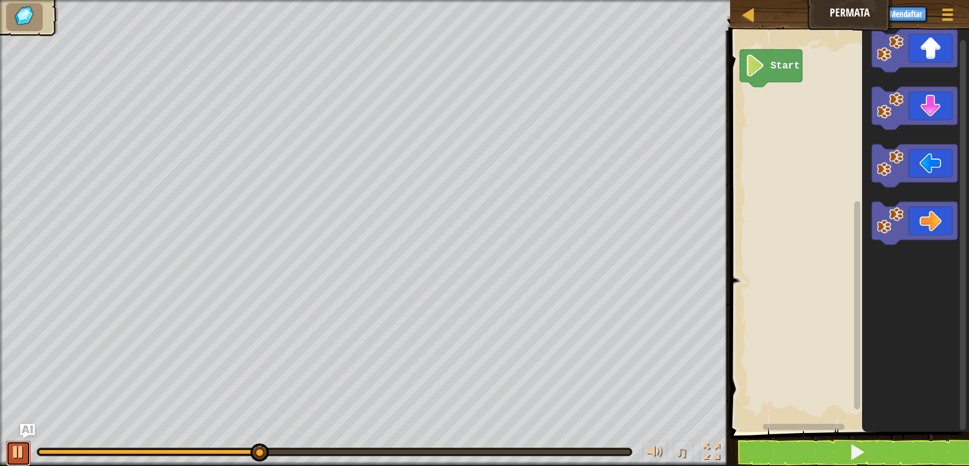
click at [22, 449] on div at bounding box center [18, 452] width 16 height 16
drag, startPoint x: 269, startPoint y: 451, endPoint x: -1, endPoint y: 414, distance: 272.7
click at [0, 0] on html "Peta Permata Menu Permainan Mendaftar Tanya AI 1 layanan layanan layanan layana…" at bounding box center [484, 0] width 969 height 0
click at [787, 66] on text "Start" at bounding box center [785, 66] width 29 height 11
click at [708, 7] on div "Peta Permata Menu Permainan Mendaftar Tanya AI 1 layanan layanan layanan layana…" at bounding box center [484, 233] width 969 height 466
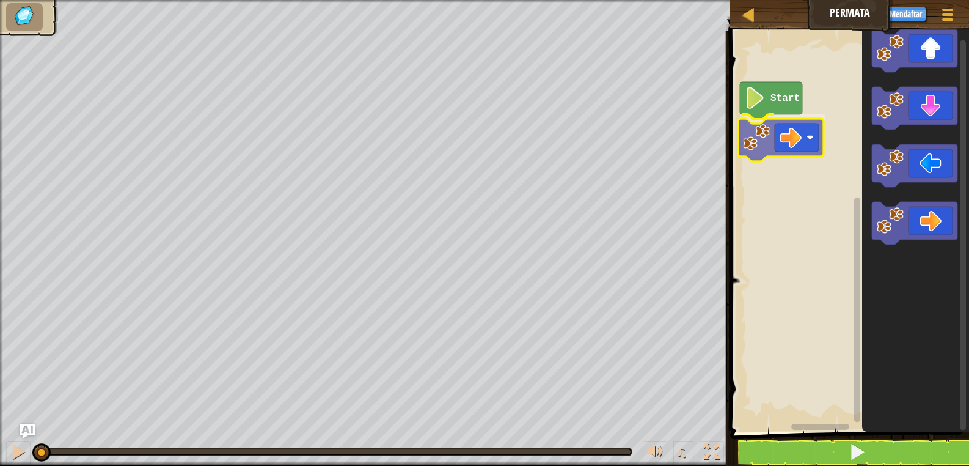
click at [799, 147] on div "Start" at bounding box center [848, 227] width 243 height 407
click at [809, 133] on rect "Ruang Kerja Blockly" at bounding box center [799, 133] width 44 height 28
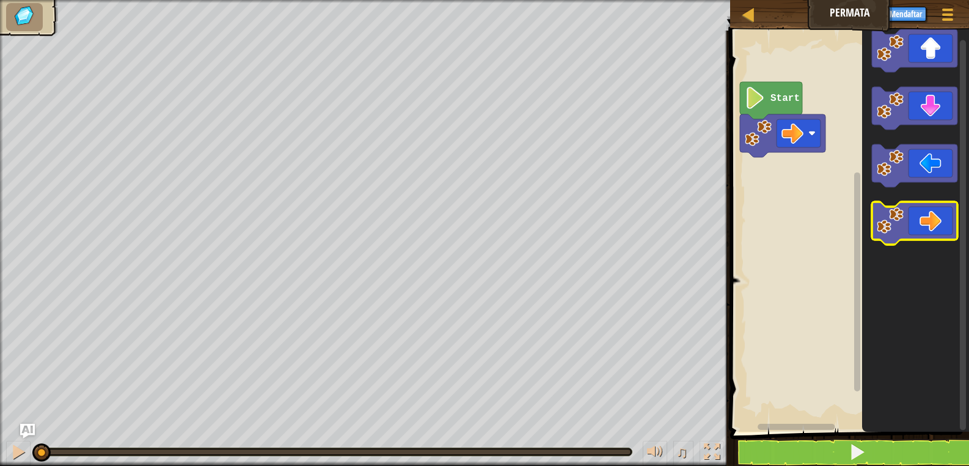
click at [943, 229] on icon "Ruang Kerja Blockly" at bounding box center [915, 223] width 86 height 43
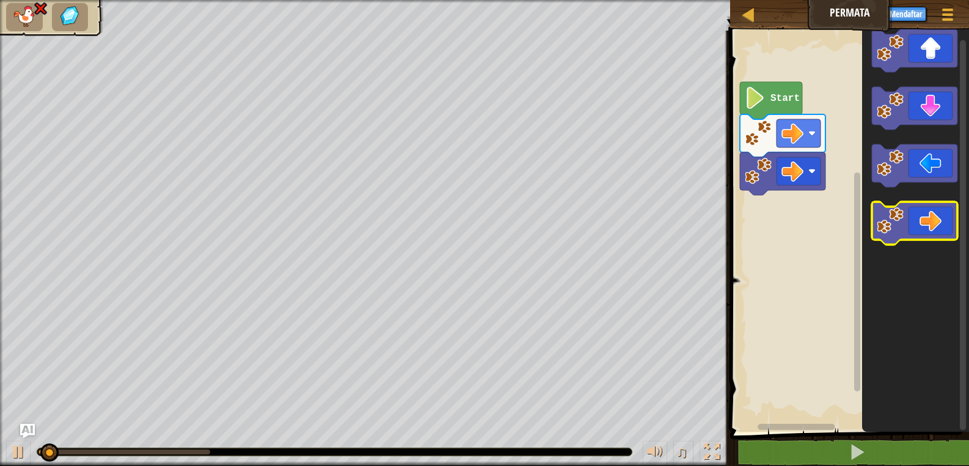
click at [943, 228] on icon "Ruang Kerja Blockly" at bounding box center [915, 223] width 86 height 43
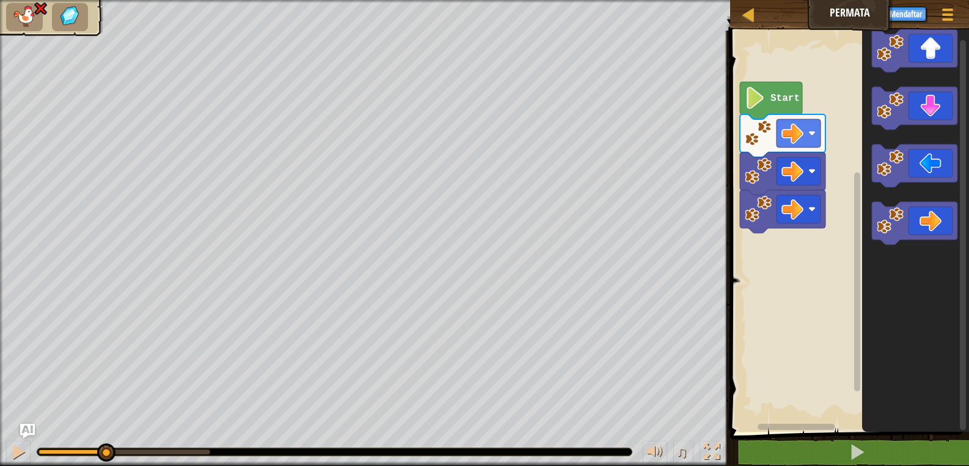
click at [105, 415] on div "♫ Anak Serigala" at bounding box center [484, 233] width 969 height 466
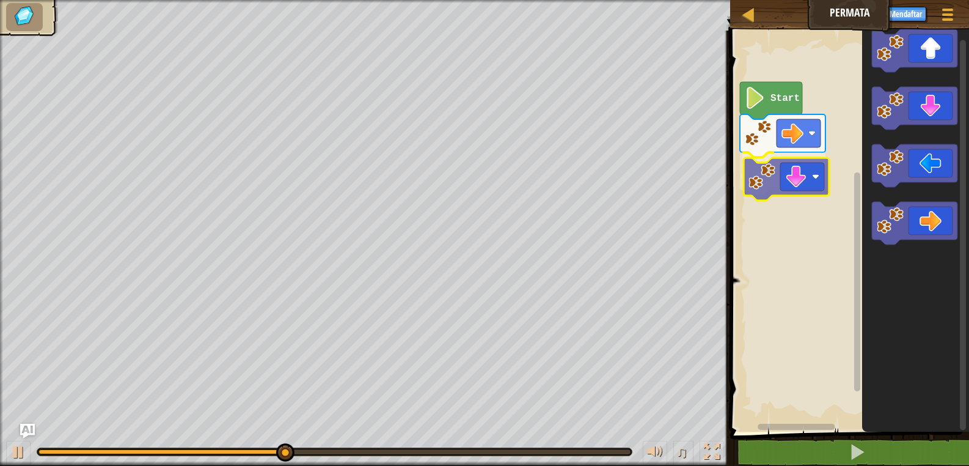
click at [801, 169] on div "Start" at bounding box center [848, 227] width 243 height 407
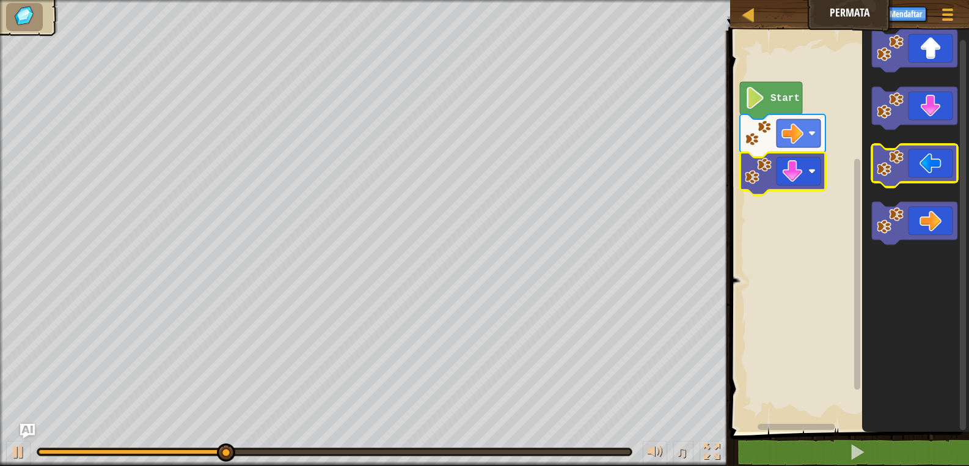
click at [927, 151] on icon "Ruang Kerja Blockly" at bounding box center [915, 165] width 86 height 43
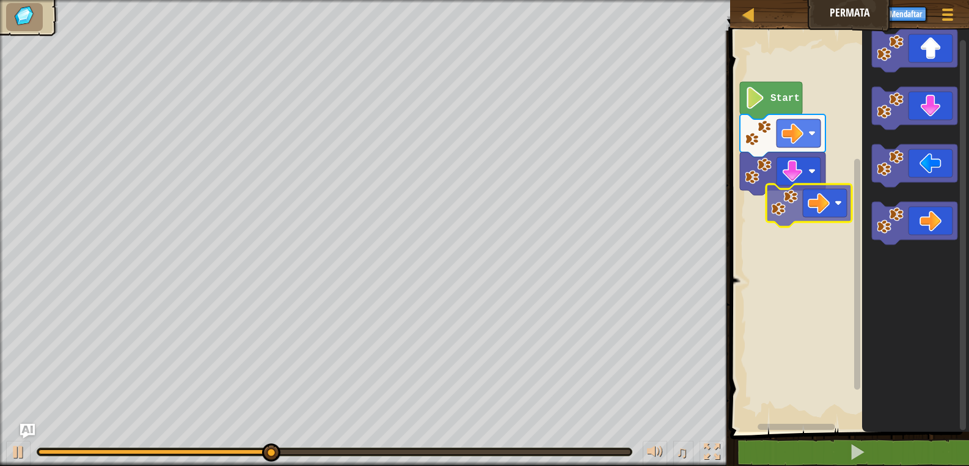
click at [782, 214] on div "Start" at bounding box center [848, 227] width 243 height 407
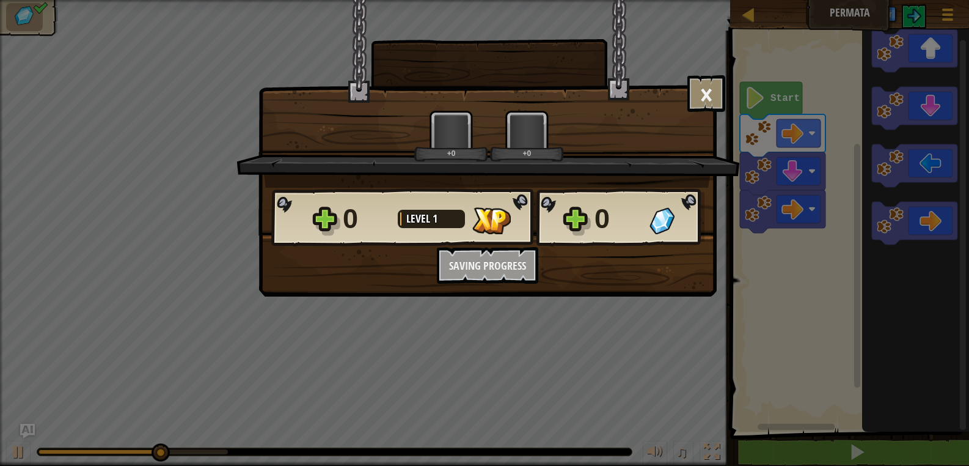
click at [911, 227] on div "× How fun was this level? +0 +0 Reticulating Splines... 0 Level 1 0 Want to sav…" at bounding box center [484, 233] width 969 height 466
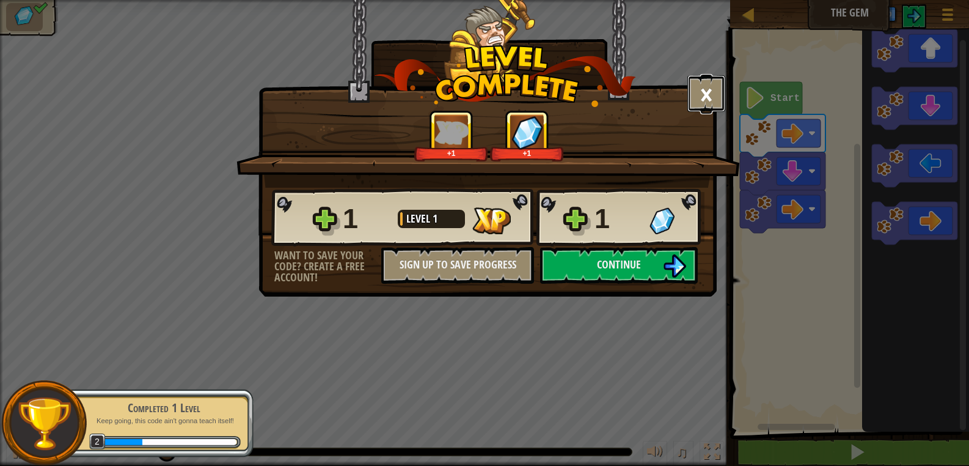
click at [716, 100] on button "×" at bounding box center [707, 93] width 38 height 37
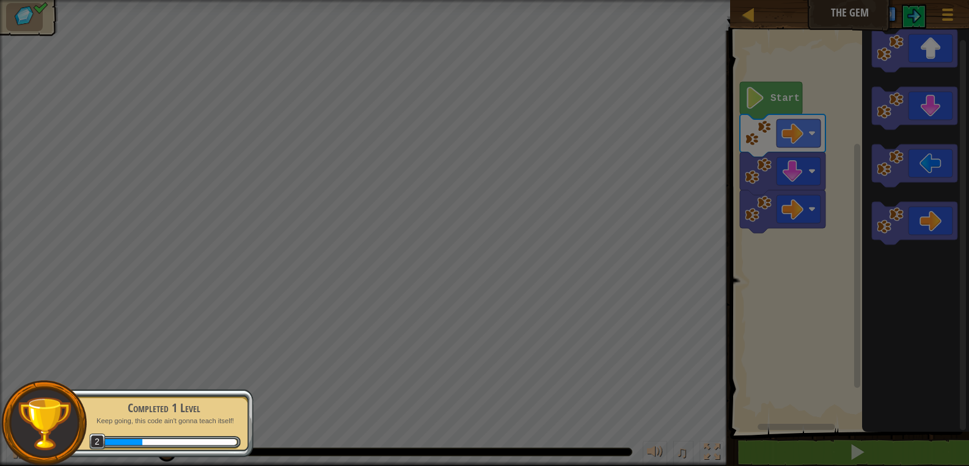
click at [716, 37] on button "×" at bounding box center [707, 19] width 38 height 37
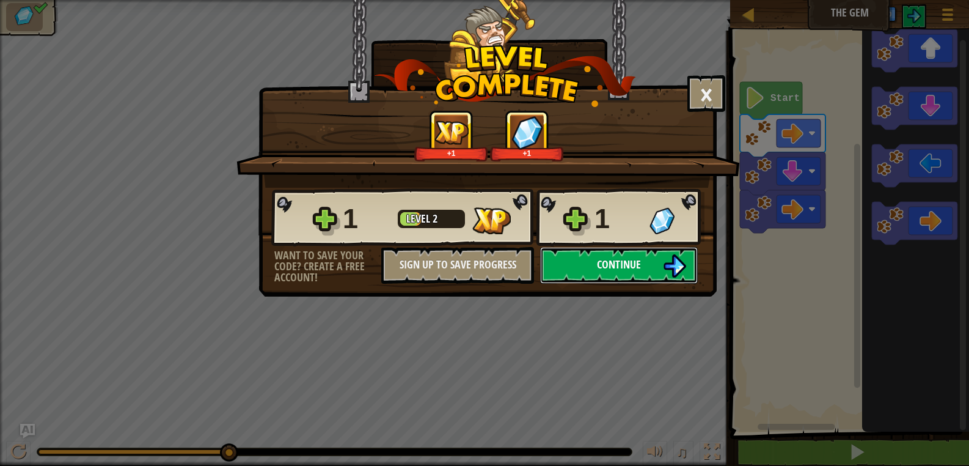
click at [635, 274] on button "Continue" at bounding box center [619, 265] width 158 height 37
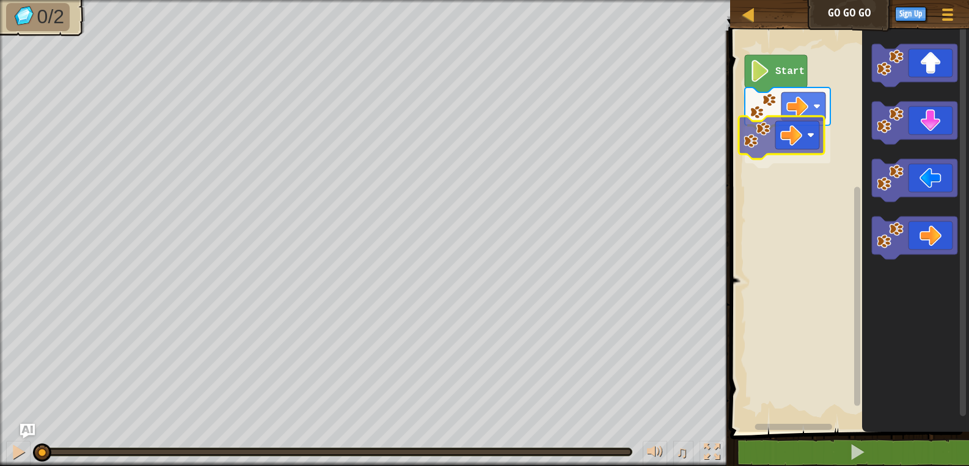
click at [804, 138] on div "Start" at bounding box center [848, 227] width 243 height 407
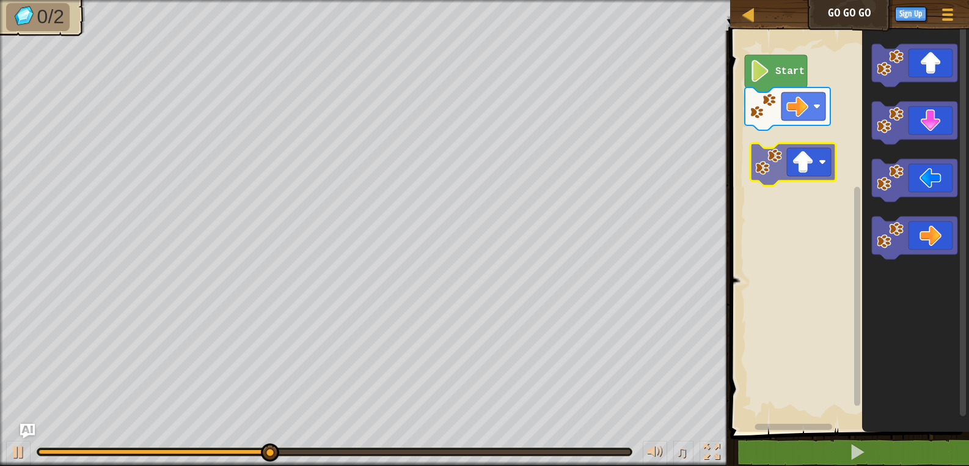
click at [773, 165] on div "Start" at bounding box center [848, 227] width 243 height 407
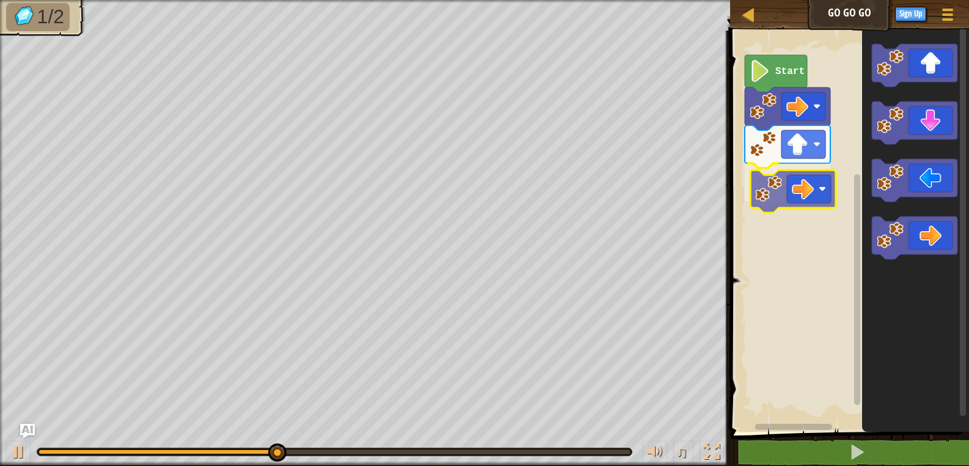
click at [808, 193] on div "Start" at bounding box center [848, 227] width 243 height 407
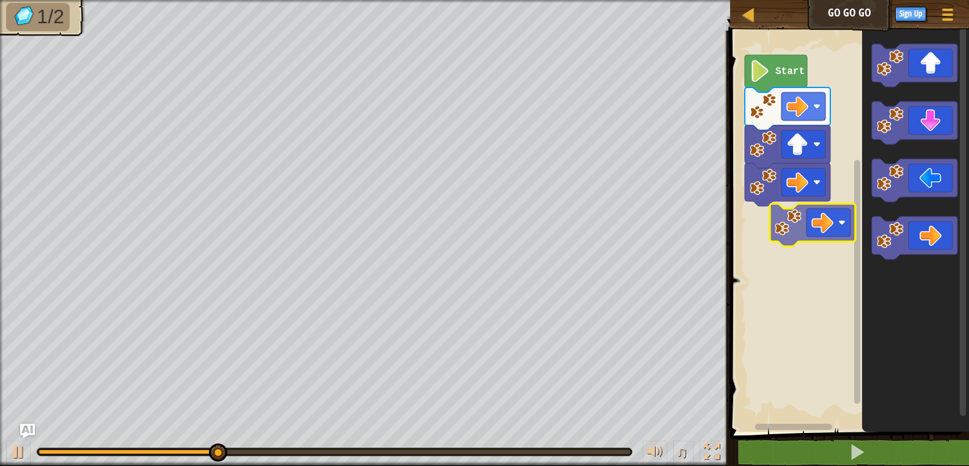
click at [844, 234] on div "Start" at bounding box center [848, 227] width 243 height 407
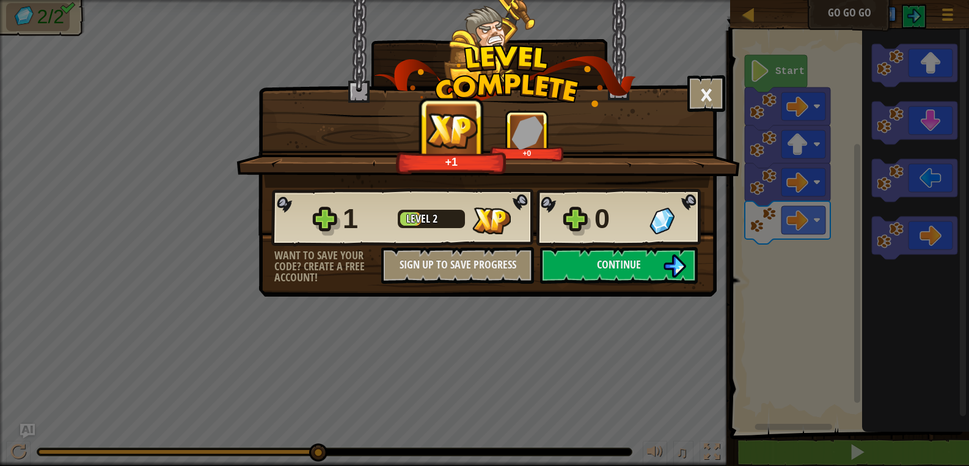
click at [664, 241] on div "1 Level 2 0" at bounding box center [487, 217] width 433 height 59
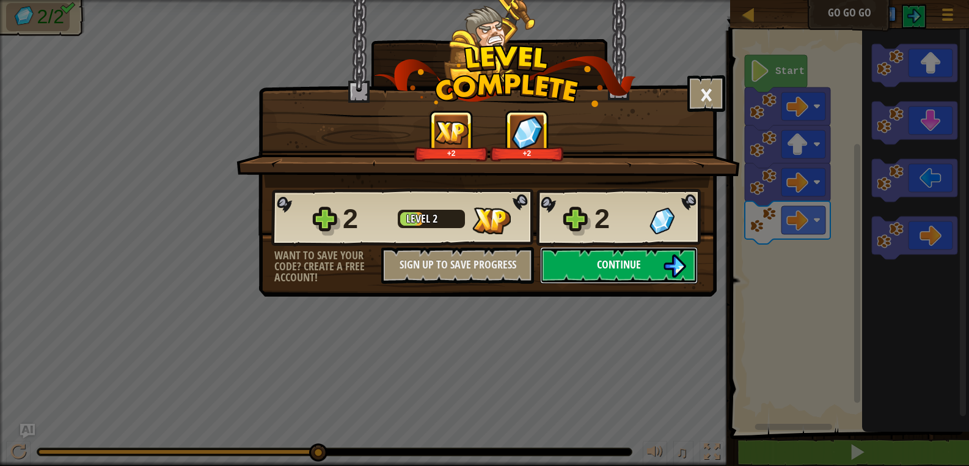
click at [671, 262] on img at bounding box center [674, 265] width 23 height 23
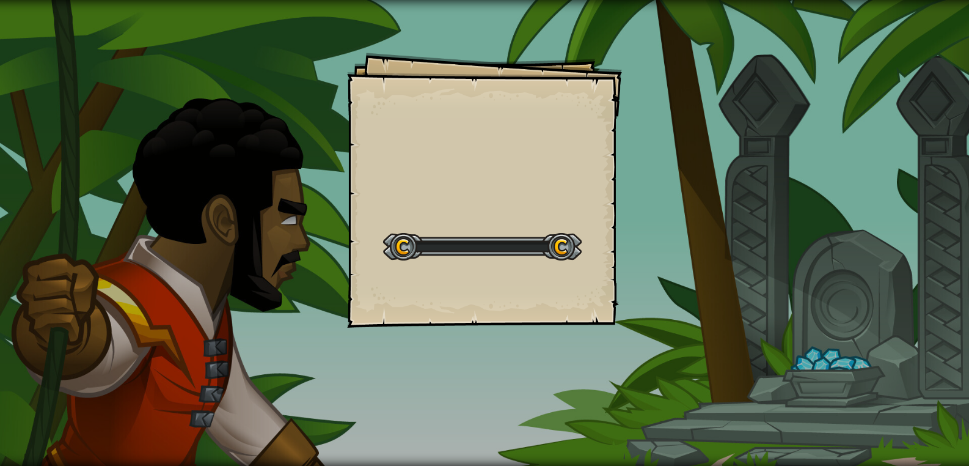
click at [671, 262] on div "Goals Start Level Error loading from server. Try refreshing the page. You'll ne…" at bounding box center [484, 233] width 969 height 466
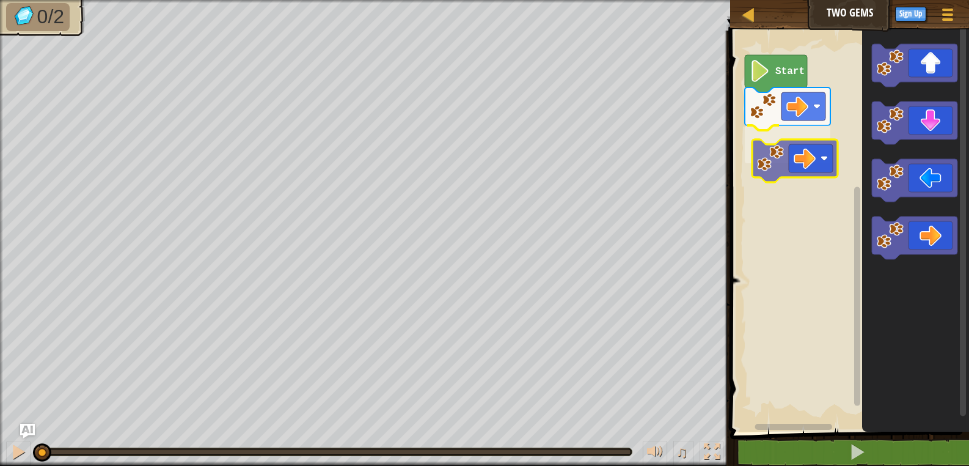
click at [800, 161] on div "Start" at bounding box center [848, 227] width 243 height 407
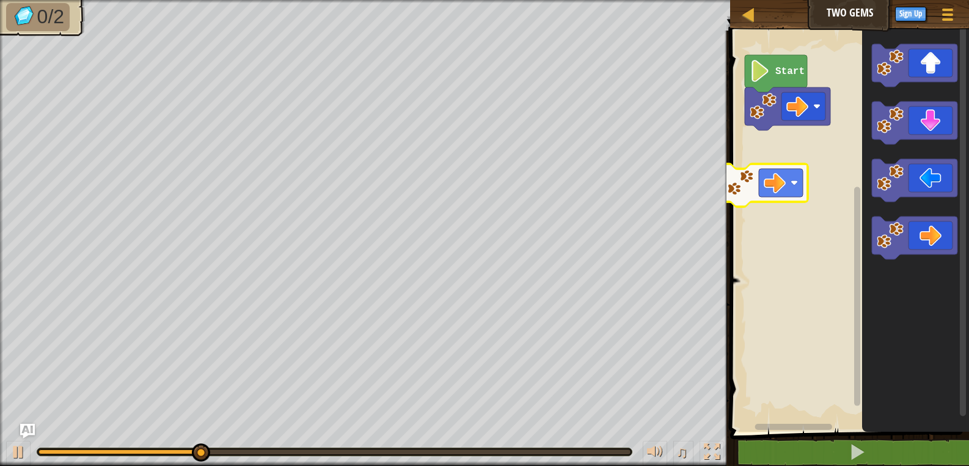
click at [799, 140] on div "Start" at bounding box center [848, 227] width 243 height 407
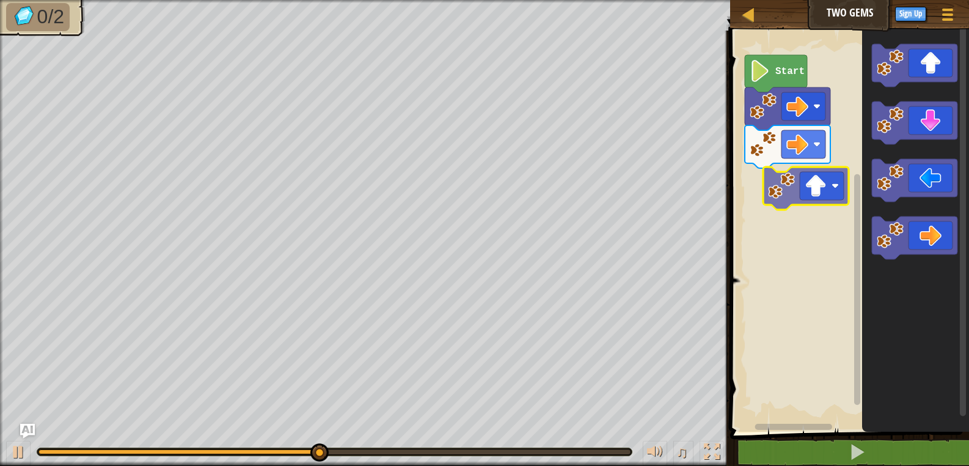
click at [821, 182] on div "Start" at bounding box center [848, 227] width 243 height 407
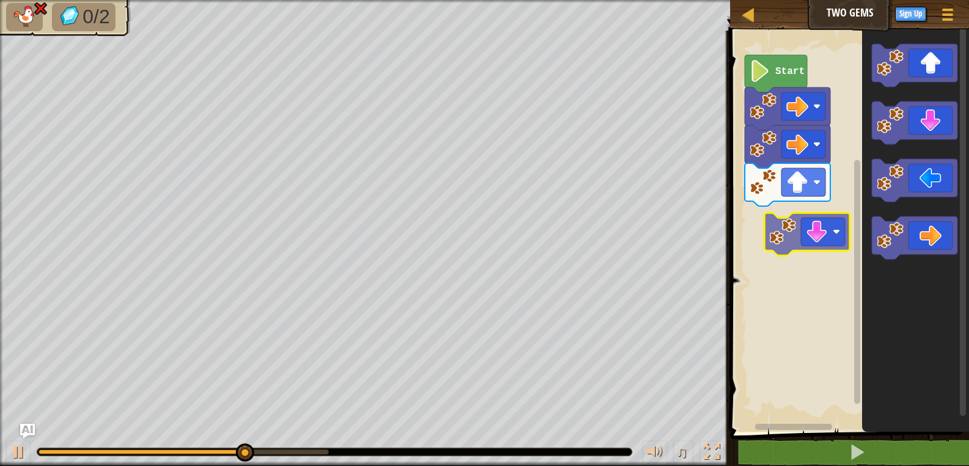
click at [834, 223] on div "Start" at bounding box center [848, 227] width 243 height 407
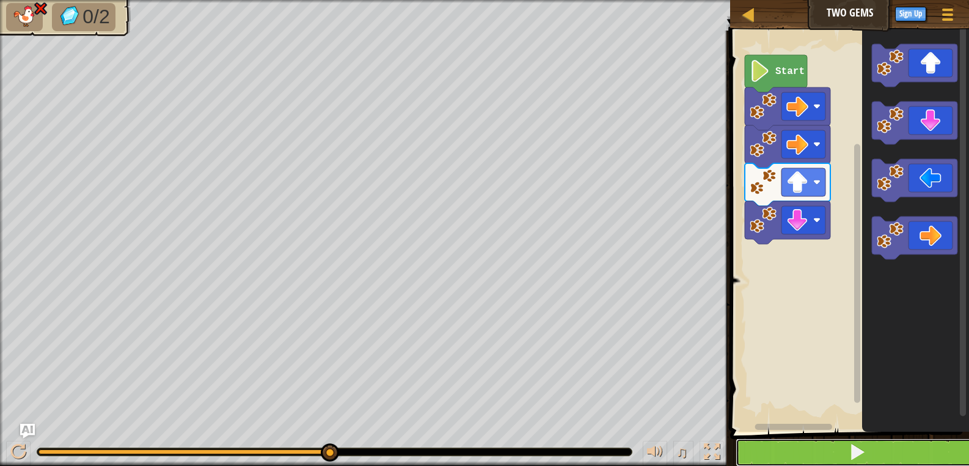
drag, startPoint x: 776, startPoint y: 451, endPoint x: 746, endPoint y: 444, distance: 31.3
click at [776, 441] on button at bounding box center [857, 452] width 243 height 28
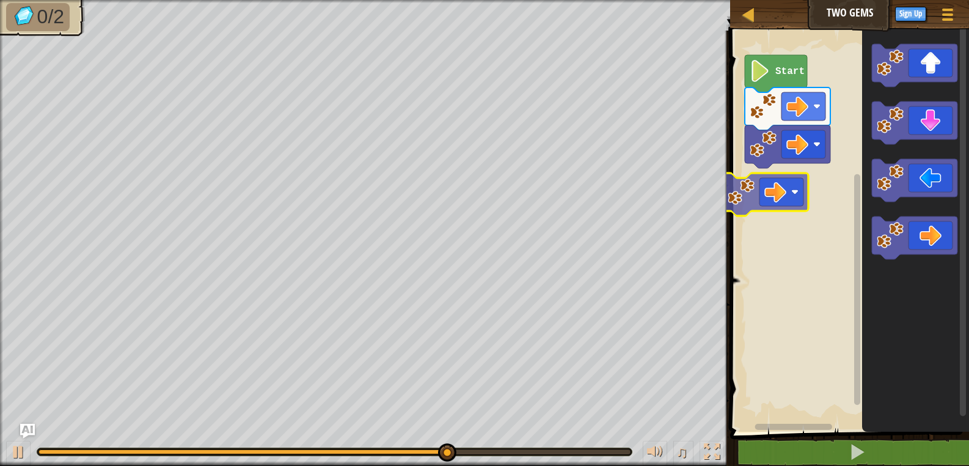
click at [801, 182] on div "Start" at bounding box center [848, 227] width 243 height 407
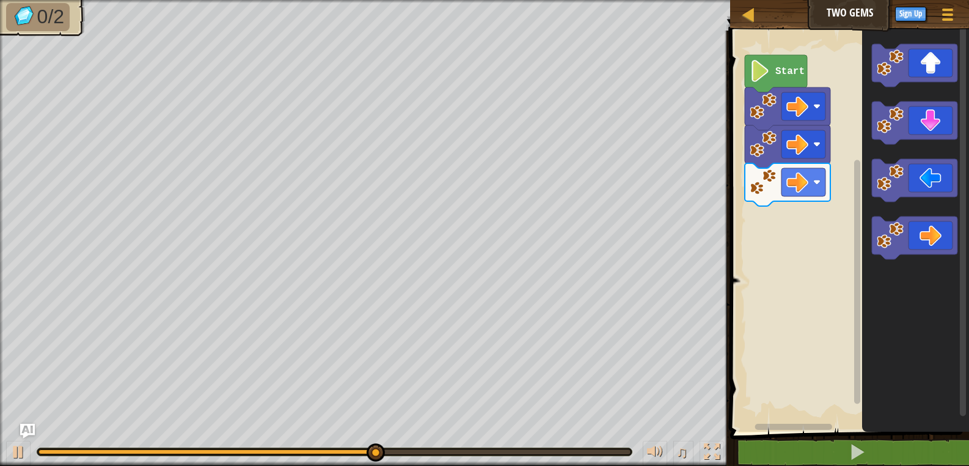
click at [808, 186] on div "Start" at bounding box center [848, 227] width 243 height 407
click at [831, 164] on div "Start" at bounding box center [848, 227] width 243 height 407
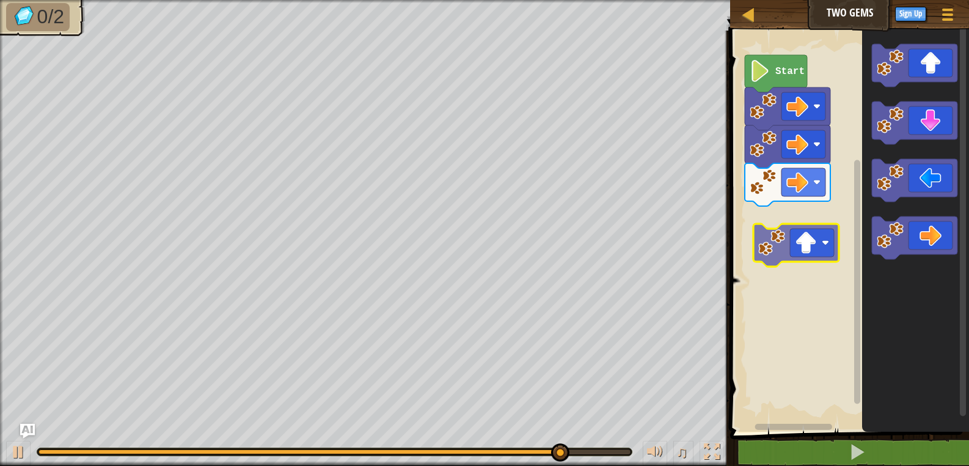
click at [825, 257] on div "Start" at bounding box center [848, 227] width 243 height 407
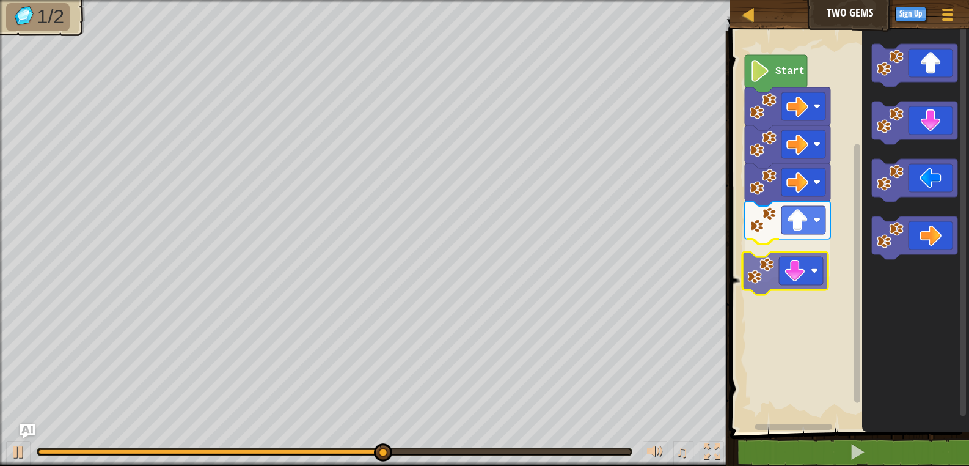
click at [808, 278] on div "Start" at bounding box center [848, 227] width 243 height 407
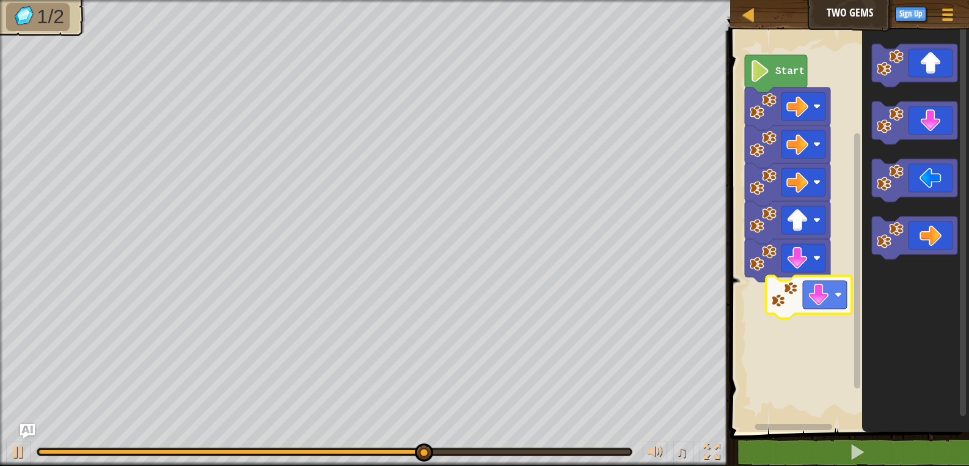
click at [832, 315] on div "Start" at bounding box center [848, 227] width 243 height 407
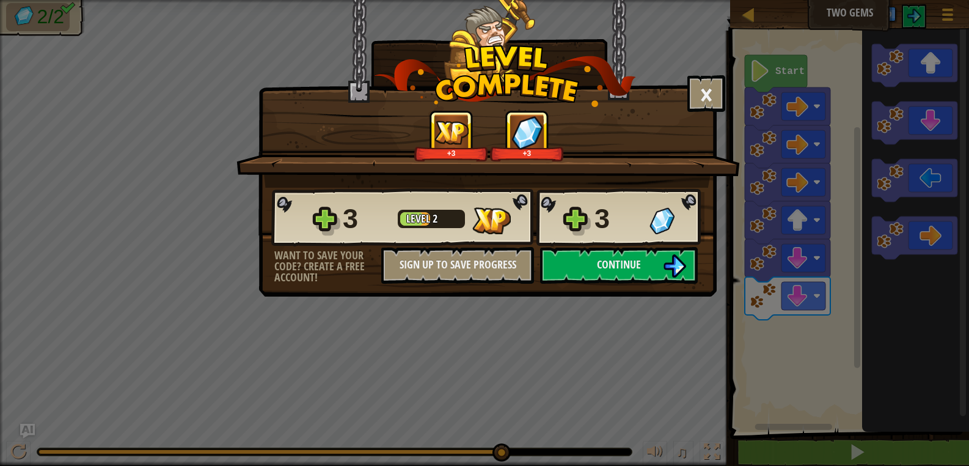
click at [676, 245] on div "3 Level 2 3" at bounding box center [487, 217] width 433 height 59
click at [662, 263] on button "Continue" at bounding box center [619, 265] width 158 height 37
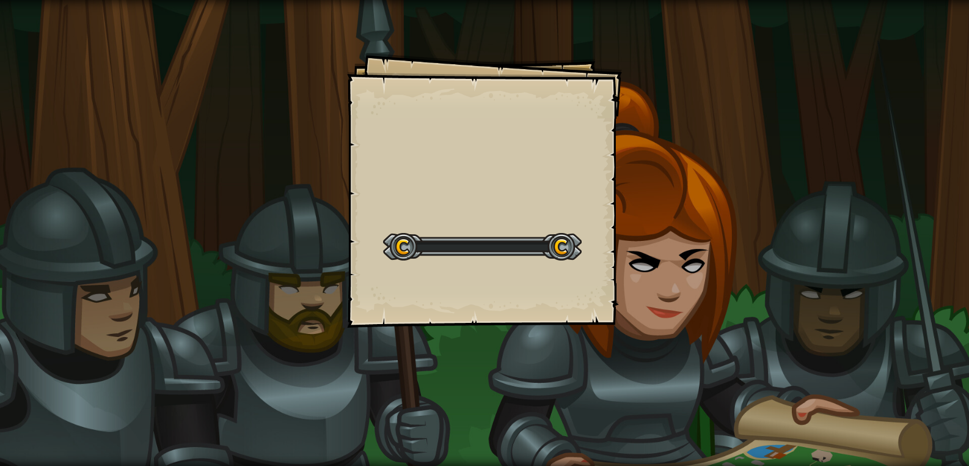
click at [661, 268] on div "Goals Start Level Error loading from server. Try refreshing the page. You'll ne…" at bounding box center [484, 233] width 969 height 466
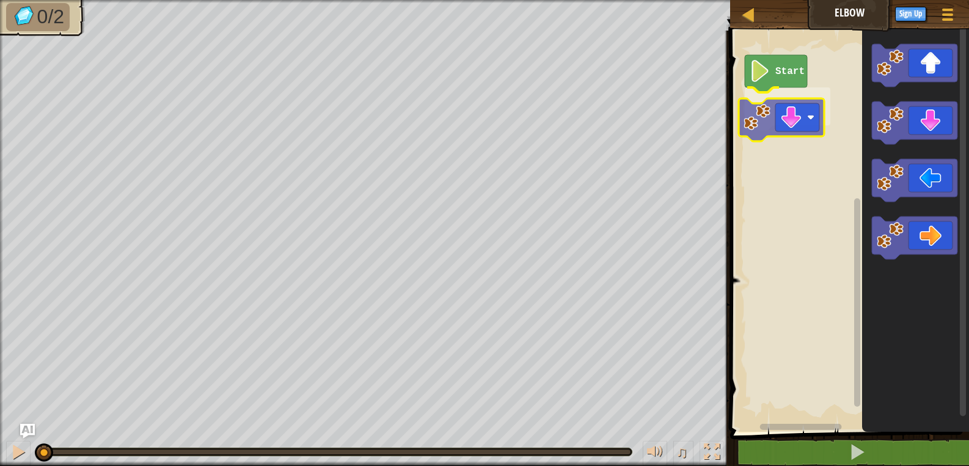
click at [811, 131] on div "Start" at bounding box center [848, 227] width 243 height 407
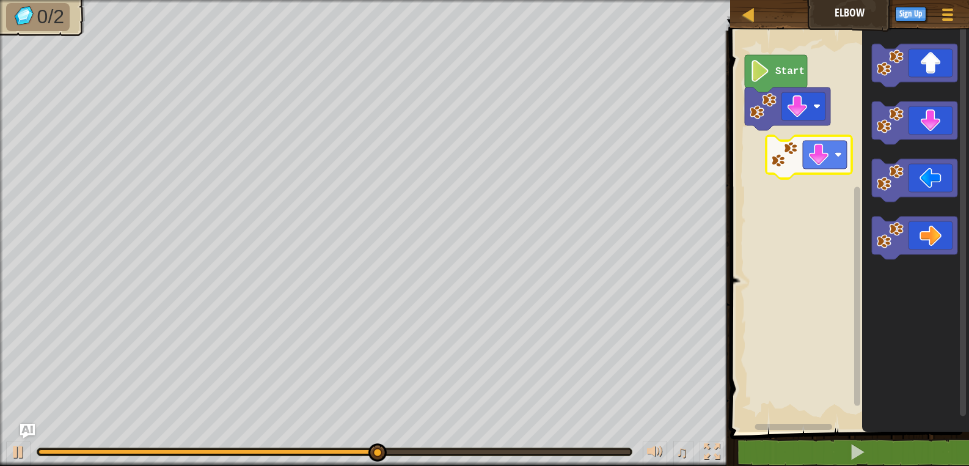
click at [789, 174] on div "Start" at bounding box center [848, 227] width 243 height 407
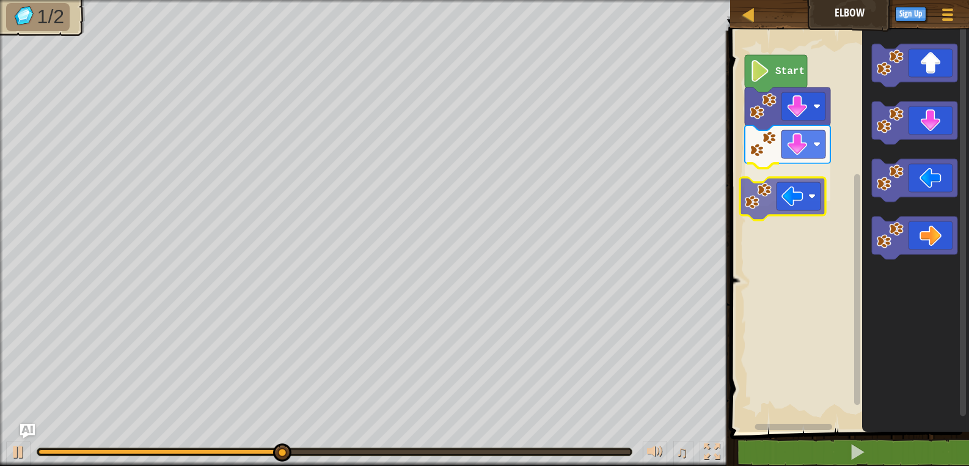
click at [800, 183] on div "Start" at bounding box center [848, 227] width 243 height 407
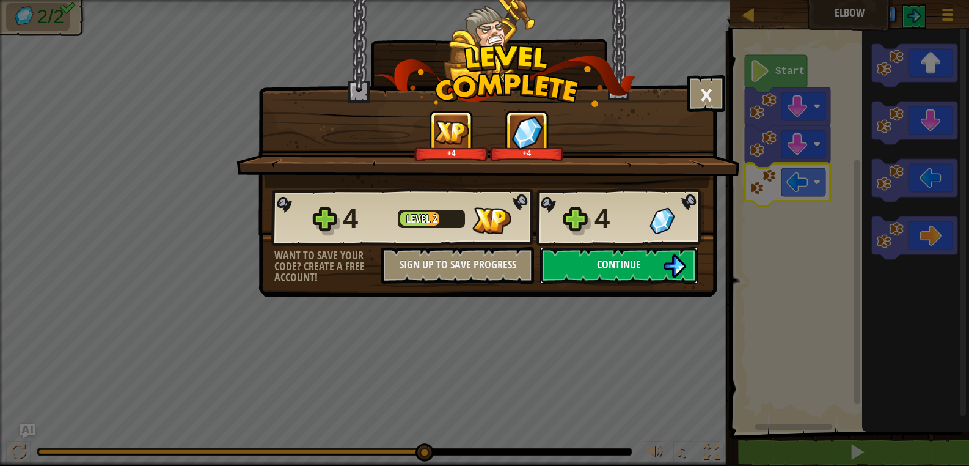
click at [576, 259] on button "Continue" at bounding box center [619, 265] width 158 height 37
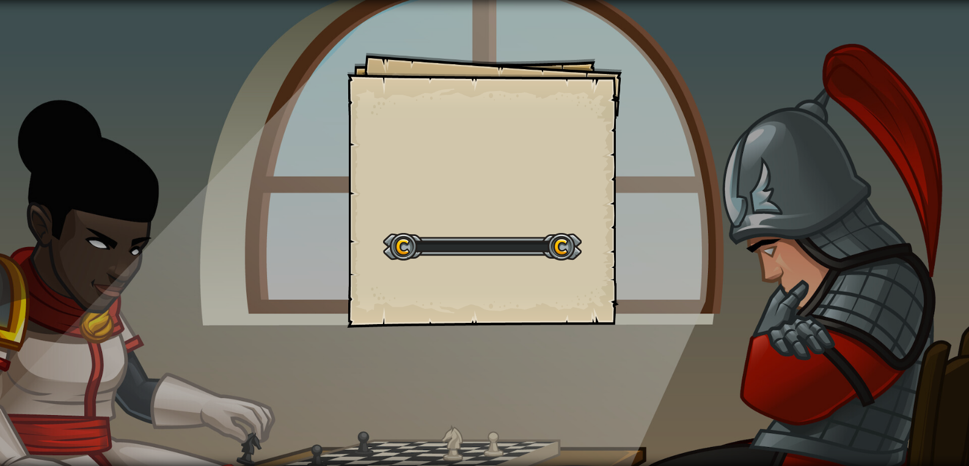
click at [576, 259] on div at bounding box center [482, 247] width 199 height 28
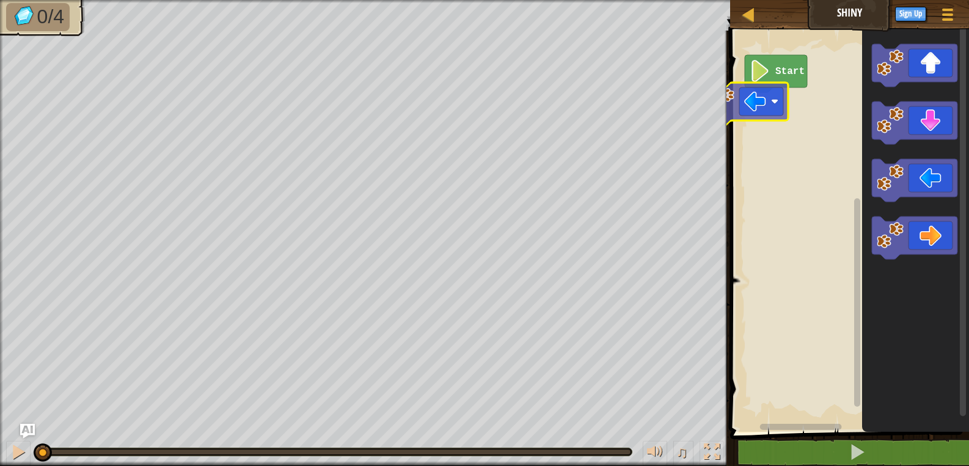
click at [787, 128] on div "Start" at bounding box center [848, 227] width 243 height 407
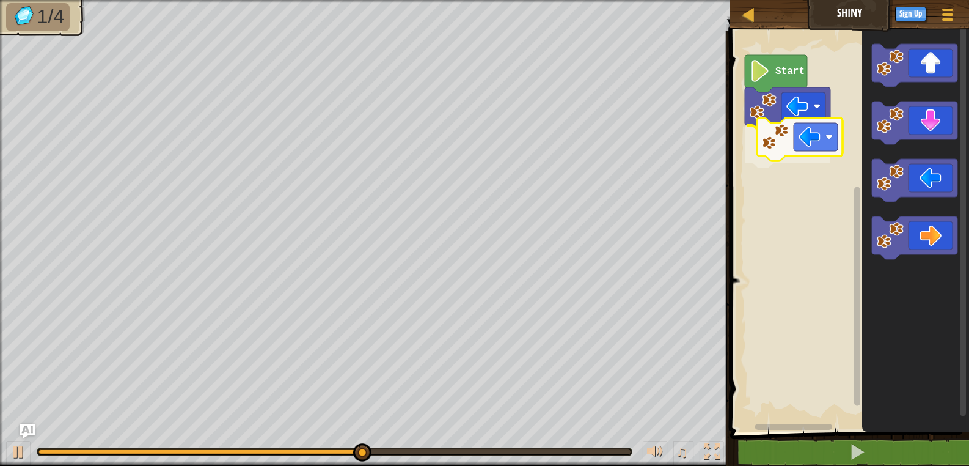
click at [777, 142] on div "Start" at bounding box center [848, 227] width 243 height 407
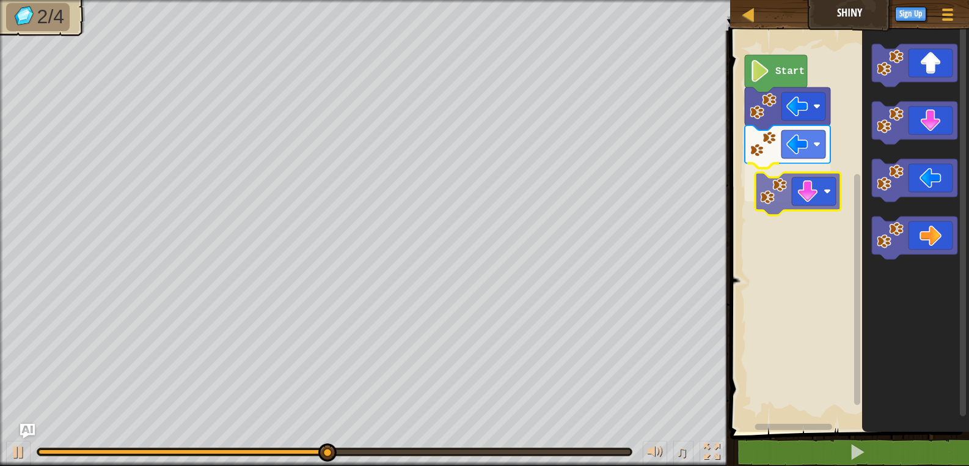
click at [774, 203] on div "Start" at bounding box center [848, 227] width 243 height 407
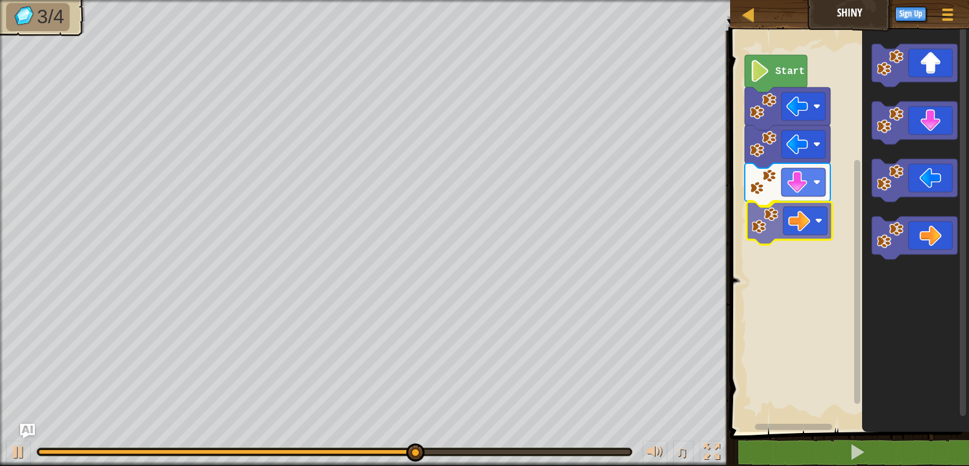
click at [773, 234] on div "Start" at bounding box center [848, 227] width 243 height 407
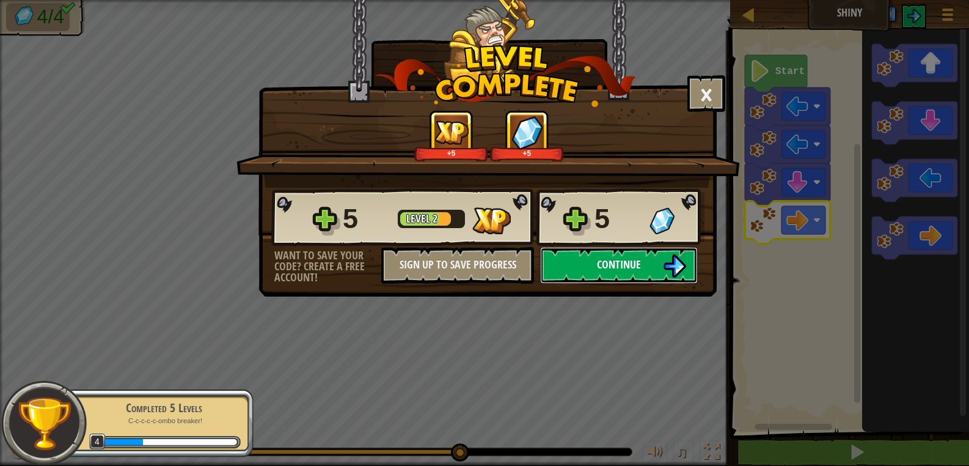
click at [667, 260] on img at bounding box center [674, 265] width 23 height 23
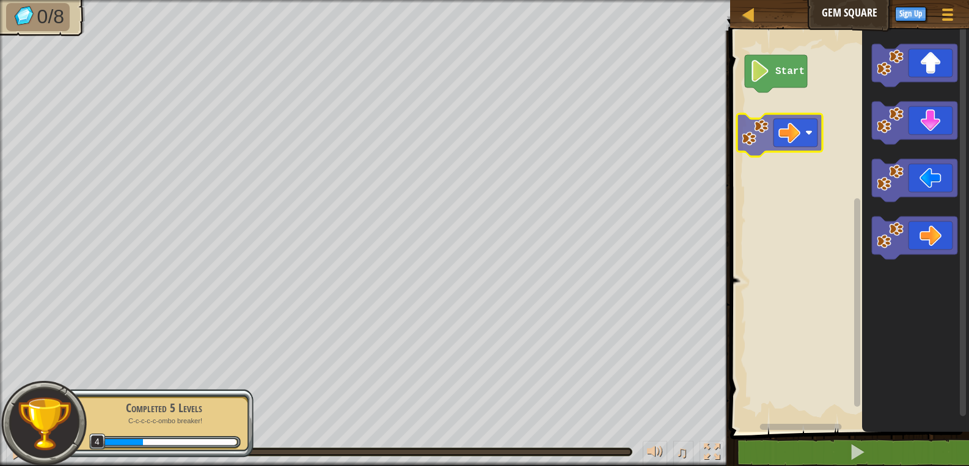
click at [794, 144] on div "Start" at bounding box center [848, 227] width 243 height 407
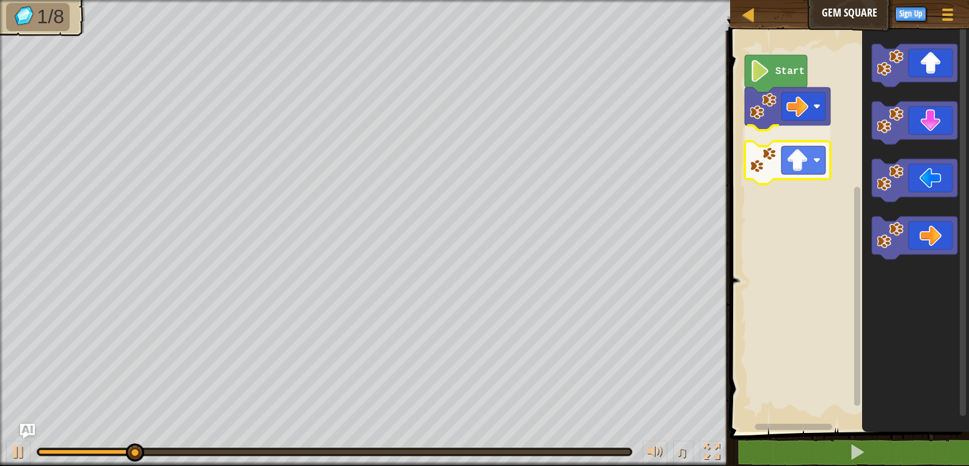
click at [823, 155] on div "Start" at bounding box center [848, 227] width 243 height 407
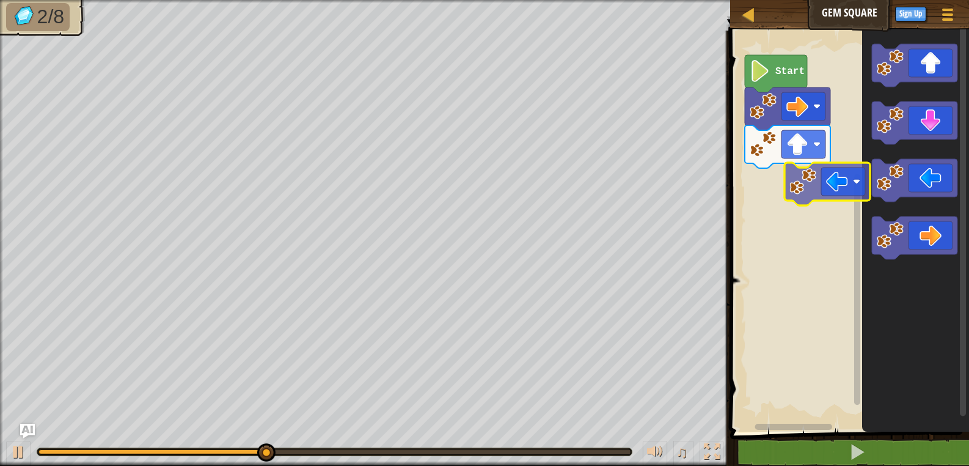
click at [815, 182] on div "Start" at bounding box center [848, 227] width 243 height 407
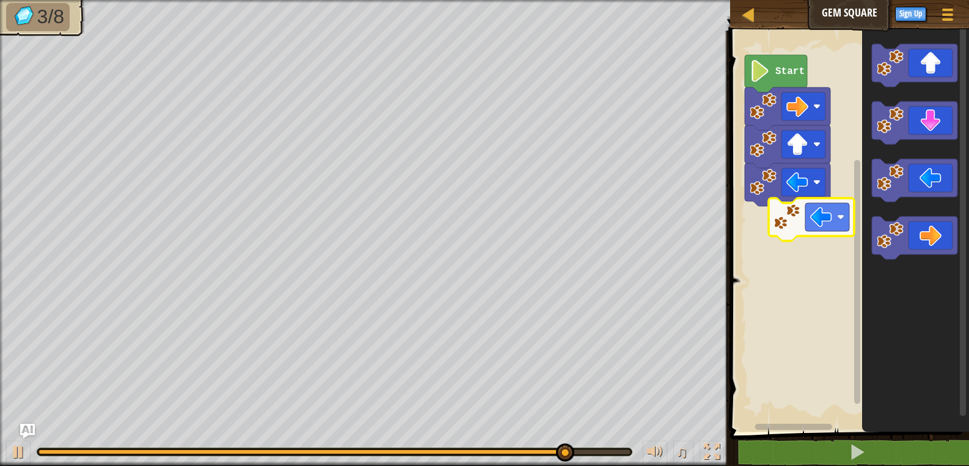
click at [831, 214] on div "Start" at bounding box center [848, 227] width 243 height 407
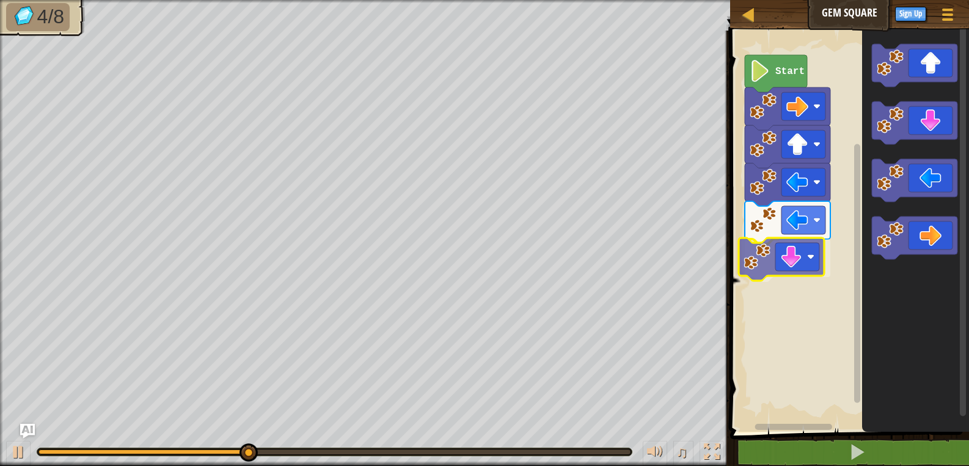
click at [839, 240] on div "Start" at bounding box center [848, 227] width 243 height 407
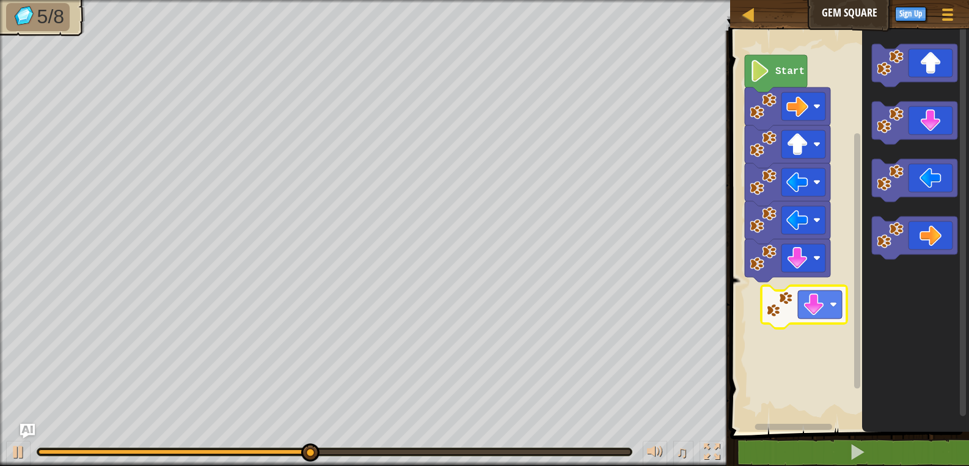
click at [841, 295] on div "Start" at bounding box center [848, 227] width 243 height 407
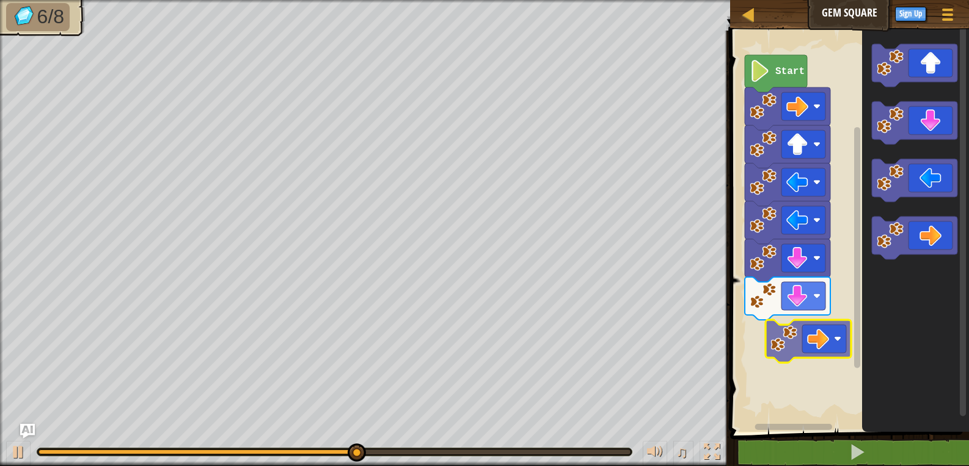
click at [818, 334] on div "Start" at bounding box center [848, 227] width 243 height 407
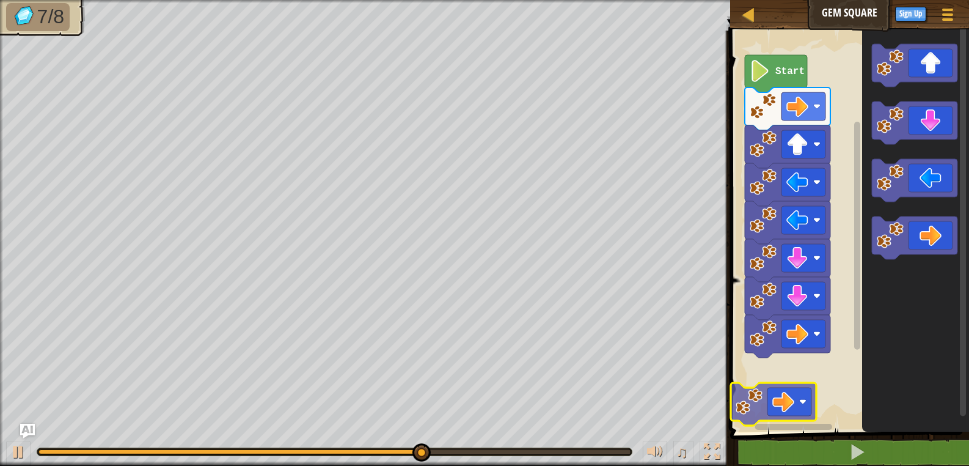
click at [773, 408] on div "Start" at bounding box center [848, 227] width 243 height 407
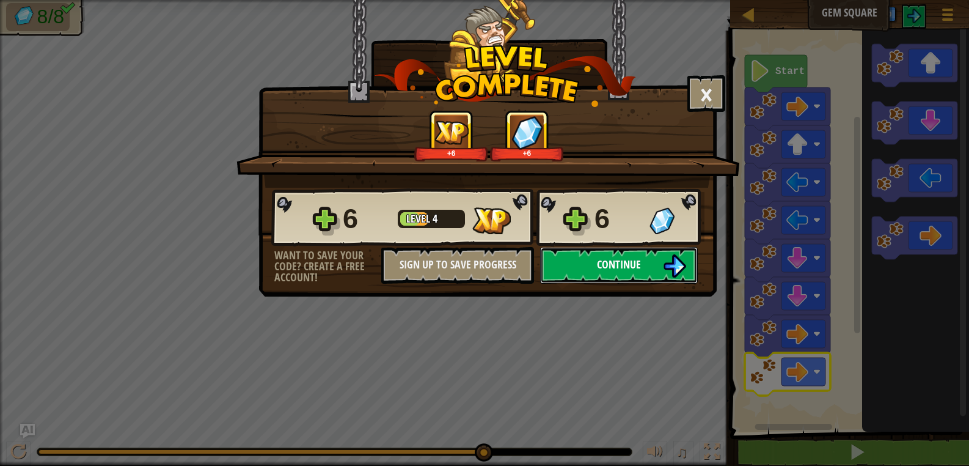
click at [677, 266] on img at bounding box center [674, 265] width 23 height 23
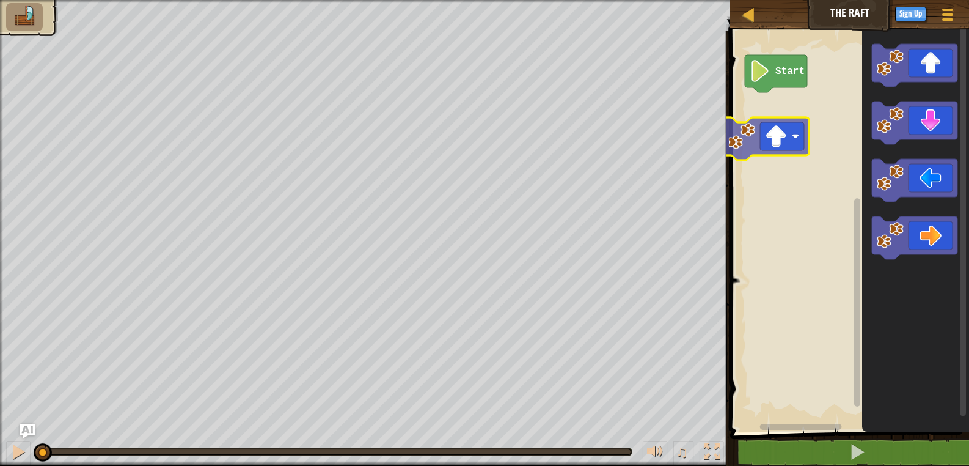
click at [788, 140] on div "Start" at bounding box center [848, 227] width 243 height 407
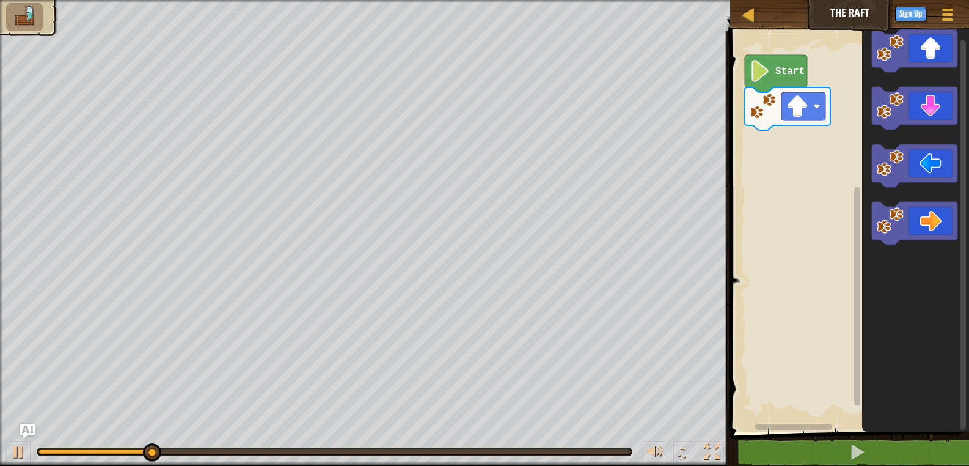
click at [795, 171] on div "Start" at bounding box center [848, 227] width 243 height 407
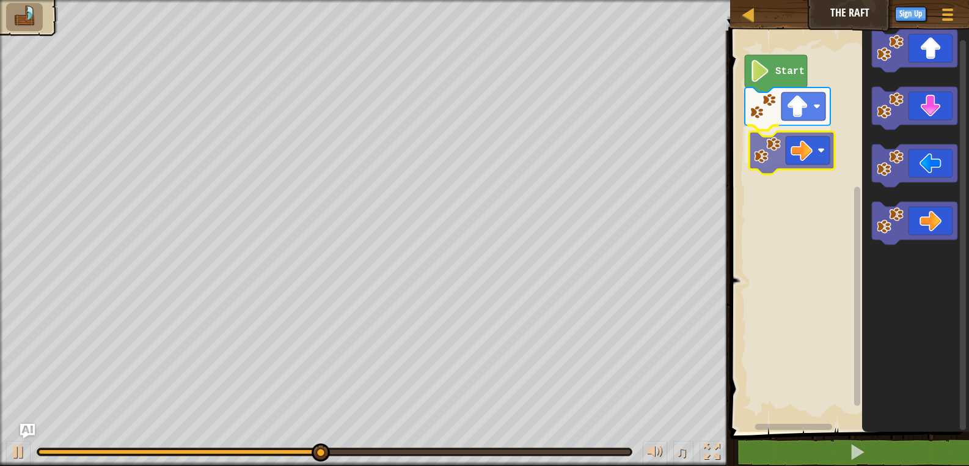
click at [833, 163] on div "Start" at bounding box center [848, 227] width 243 height 407
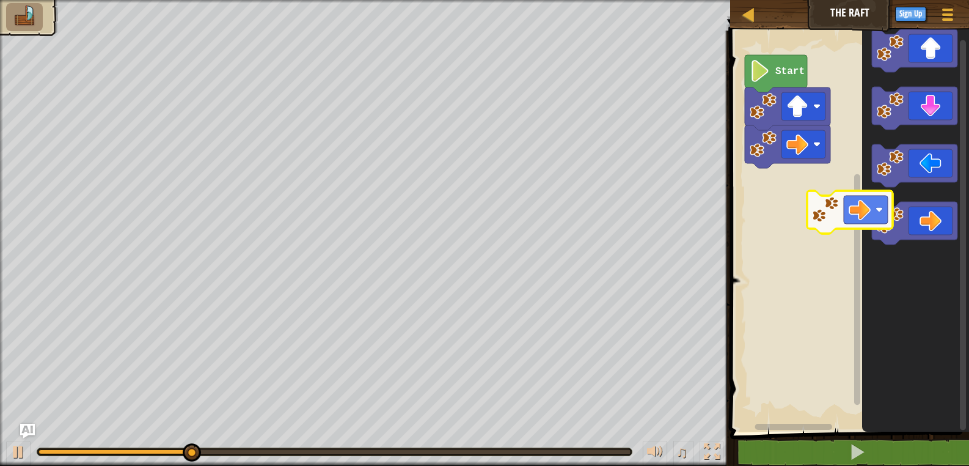
click at [852, 204] on div "Start" at bounding box center [848, 227] width 243 height 407
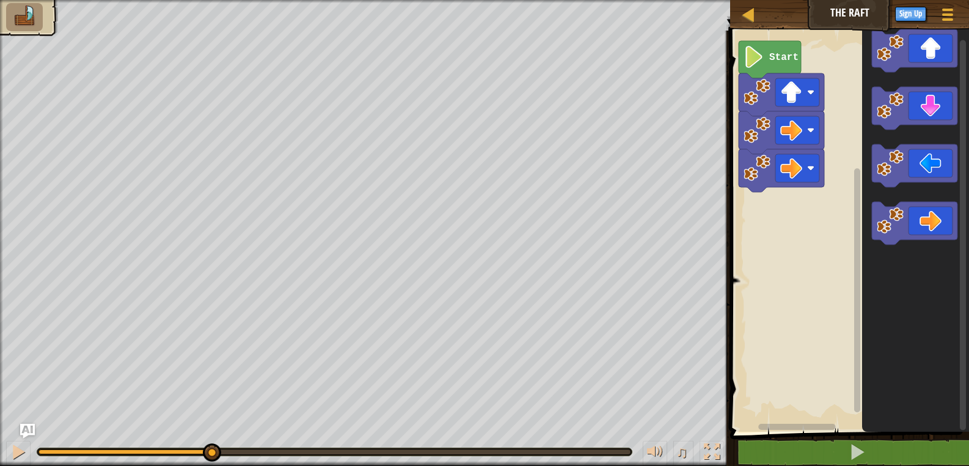
click at [841, 172] on rect "Blockly Workspace" at bounding box center [848, 227] width 243 height 407
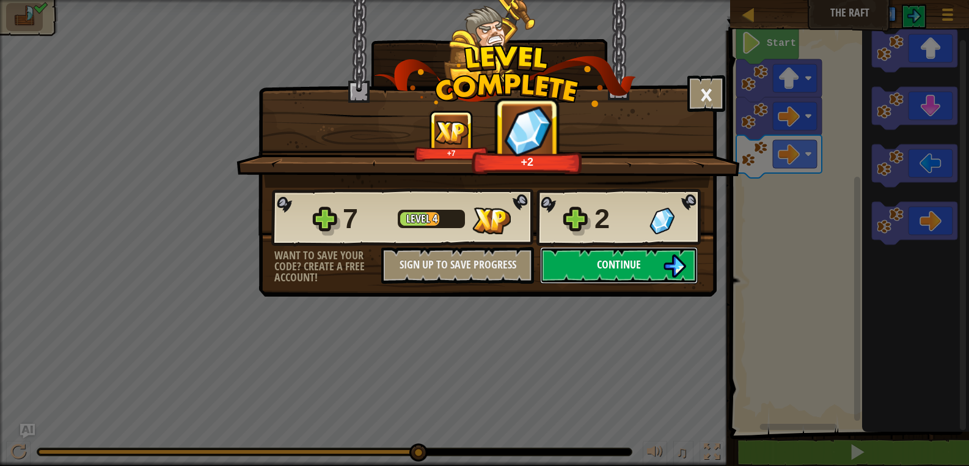
click at [628, 266] on span "Continue" at bounding box center [619, 264] width 44 height 15
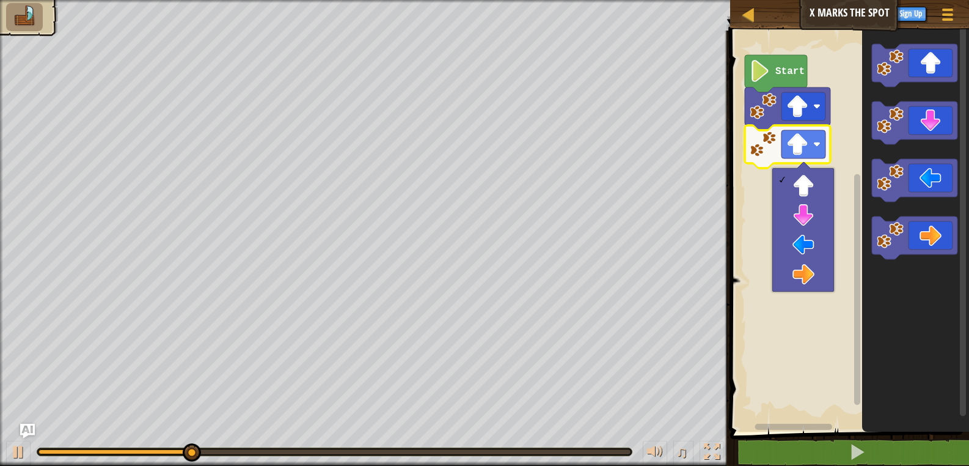
click at [760, 290] on rect "Blockly Workspace" at bounding box center [848, 227] width 243 height 407
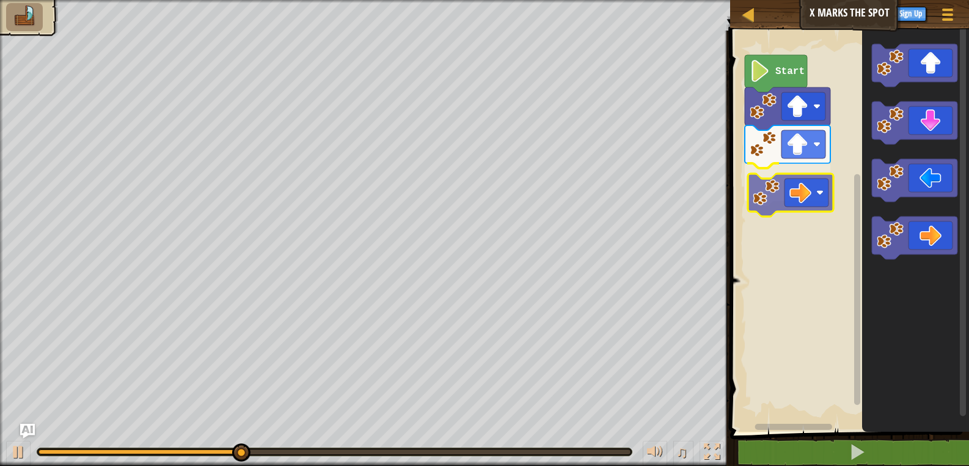
click at [792, 181] on div "Start" at bounding box center [848, 227] width 243 height 407
click at [792, 182] on image "Blockly Workspace" at bounding box center [801, 193] width 22 height 22
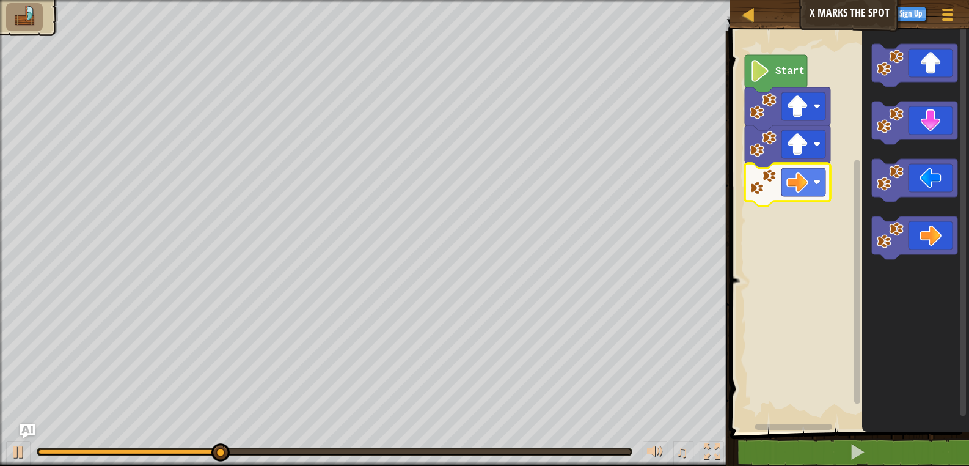
click at [863, 353] on icon "Blockly Workspace" at bounding box center [916, 227] width 107 height 407
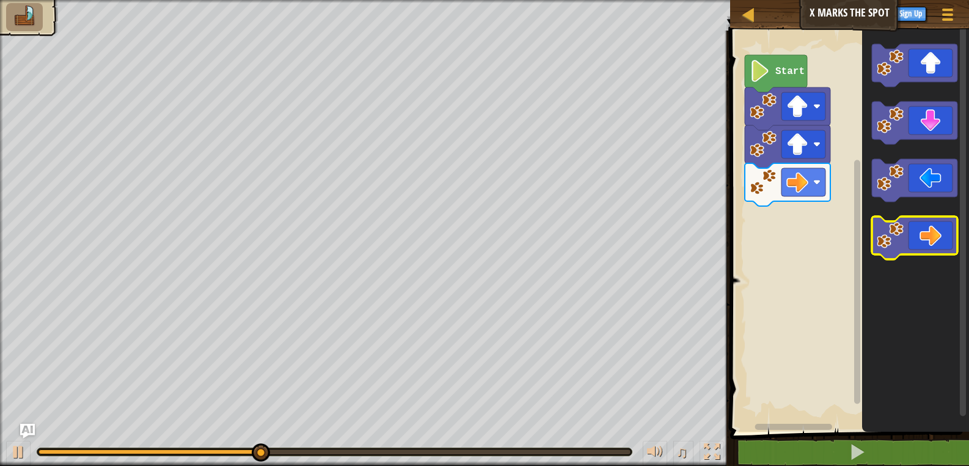
click at [929, 251] on icon "Blockly Workspace" at bounding box center [915, 237] width 86 height 43
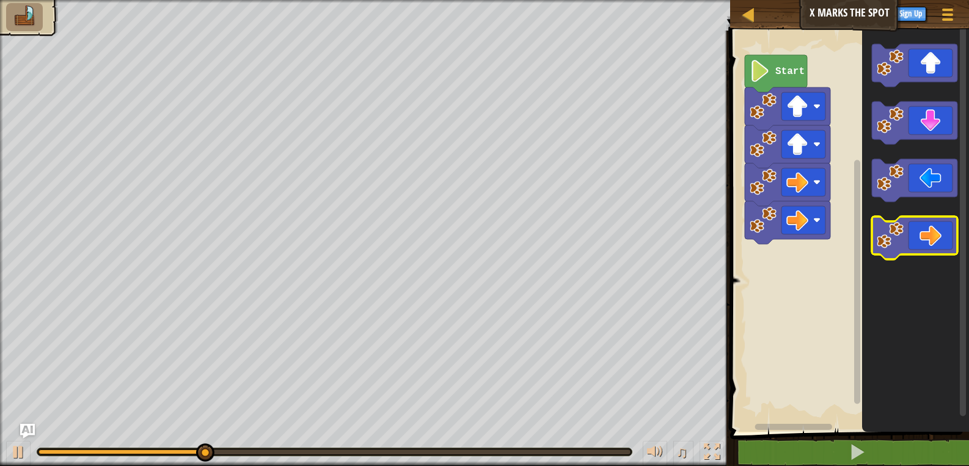
click at [928, 250] on icon "Blockly Workspace" at bounding box center [915, 237] width 86 height 43
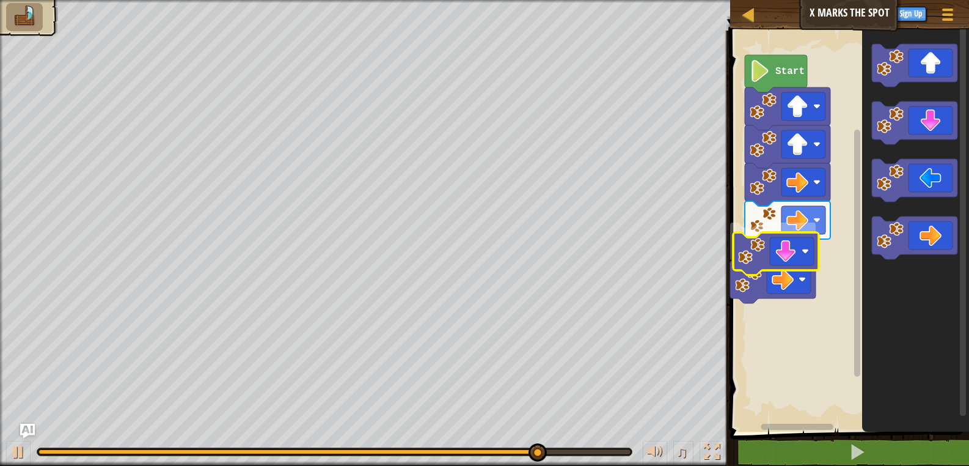
click at [800, 266] on div "Start" at bounding box center [848, 227] width 243 height 407
